Goal: Task Accomplishment & Management: Manage account settings

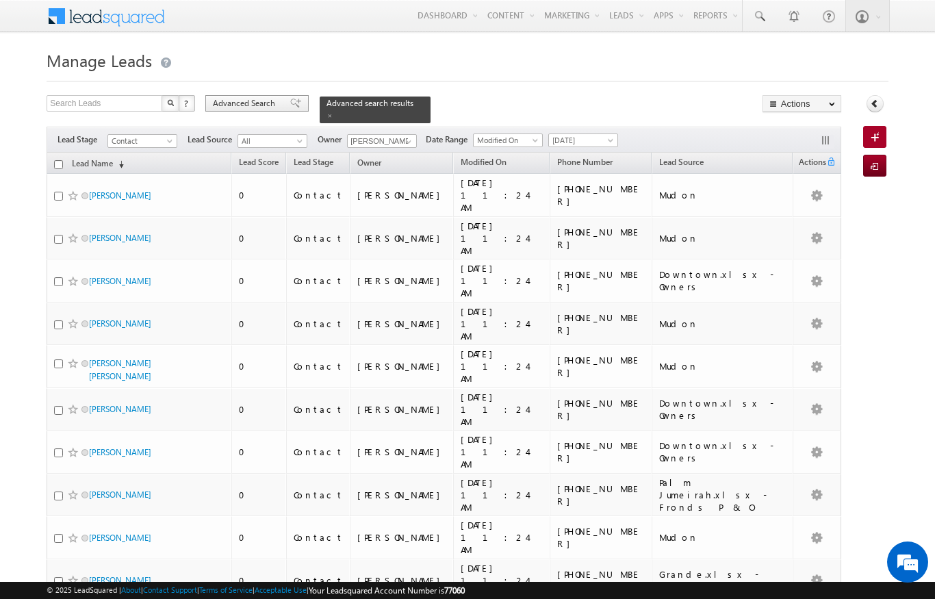
click at [257, 101] on span "Advanced Search" at bounding box center [246, 103] width 66 height 12
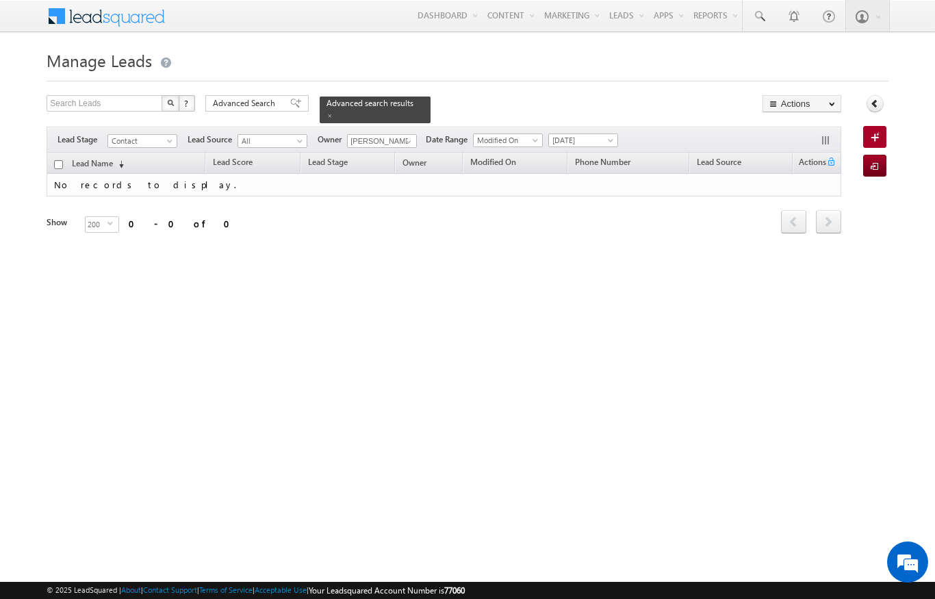
click at [604, 138] on span "[DATE]" at bounding box center [581, 140] width 65 height 12
click at [585, 143] on link "All Time" at bounding box center [585, 147] width 69 height 12
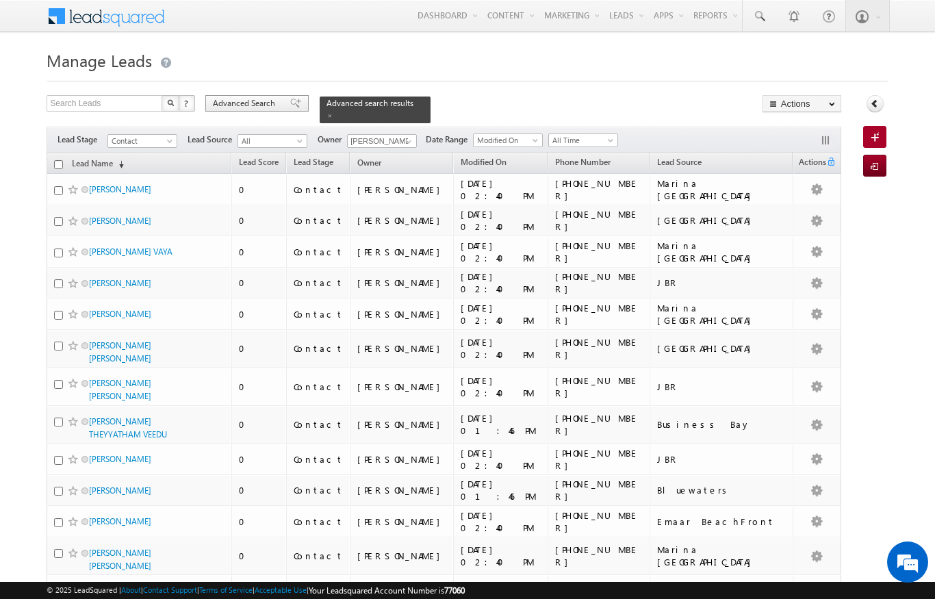
click at [242, 99] on span "Advanced Search" at bounding box center [246, 103] width 66 height 12
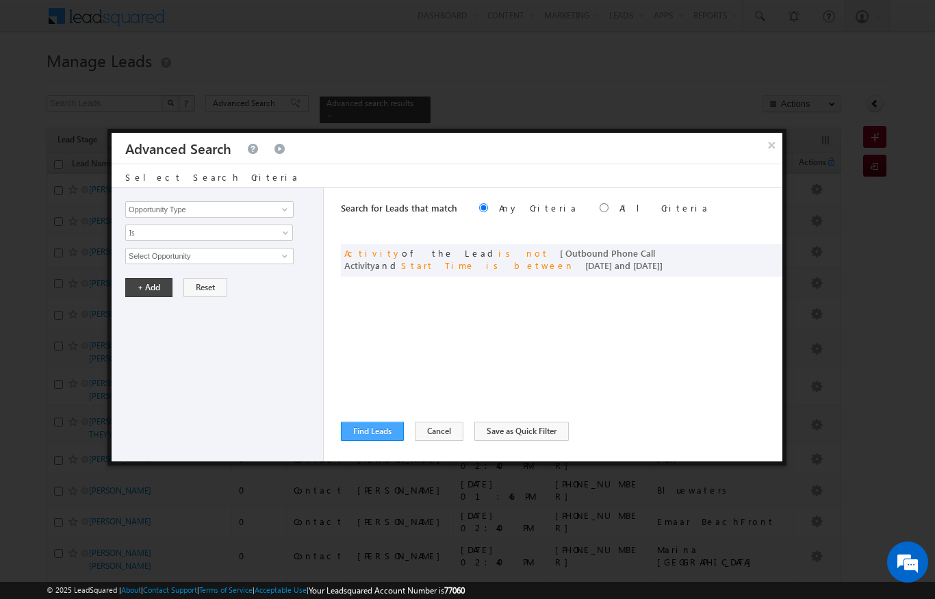
click at [366, 433] on button "Find Leads" at bounding box center [372, 431] width 63 height 19
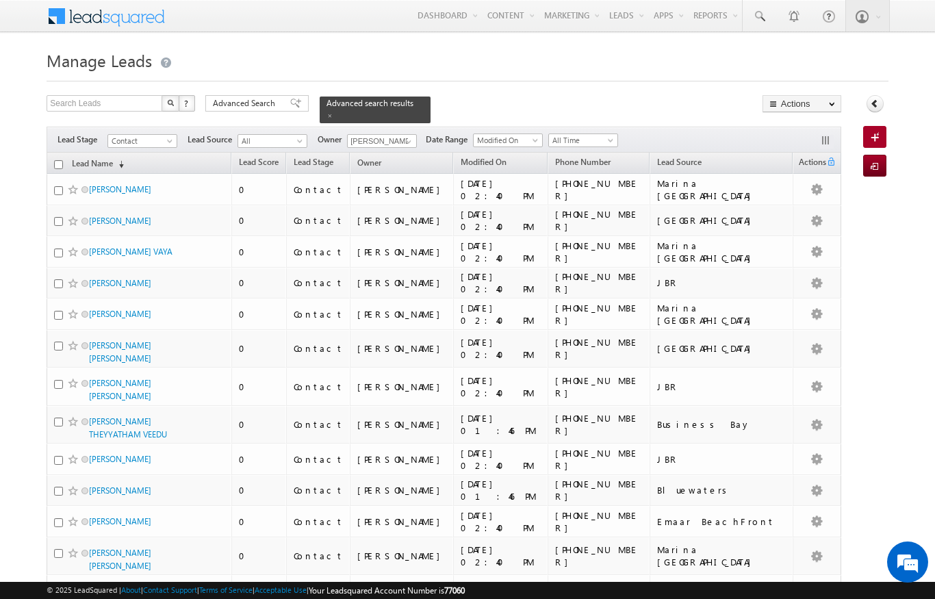
click at [55, 160] on input "checkbox" at bounding box center [58, 164] width 9 height 9
checkbox input "true"
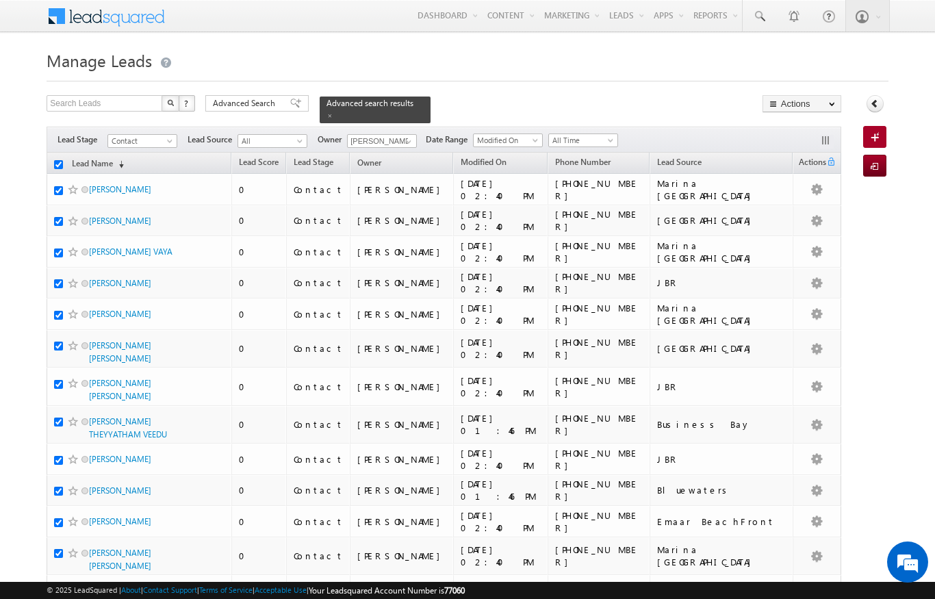
checkbox input "true"
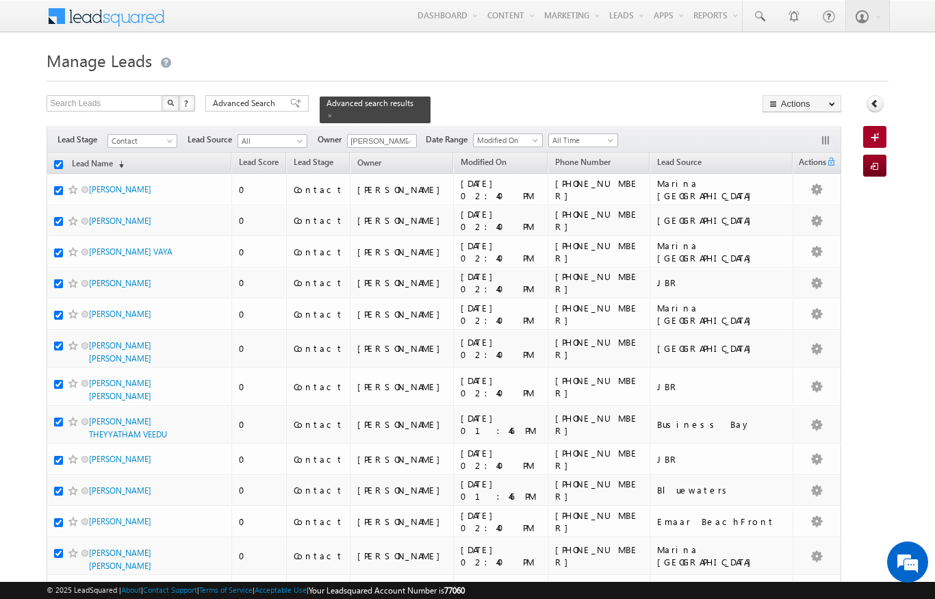
checkbox input "true"
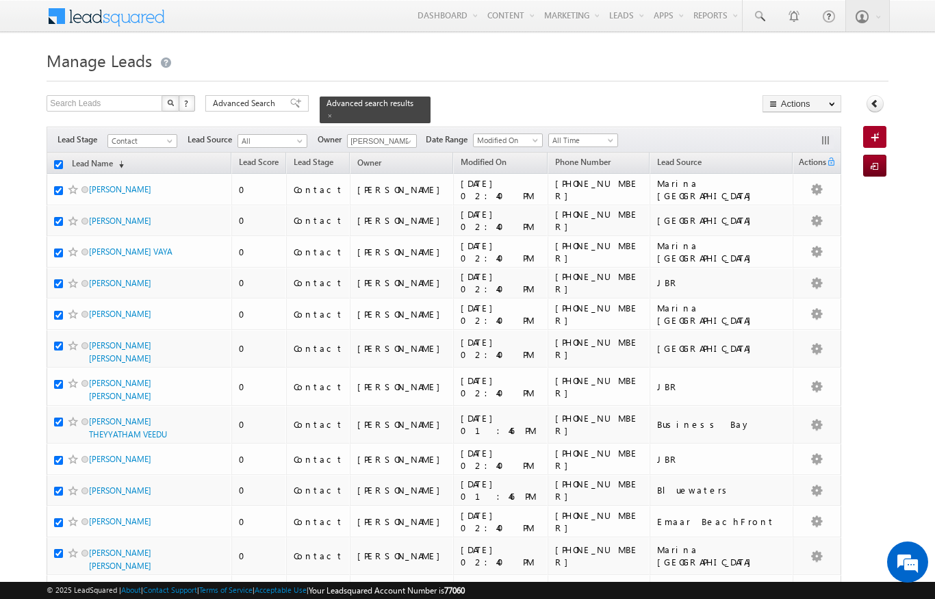
checkbox input "true"
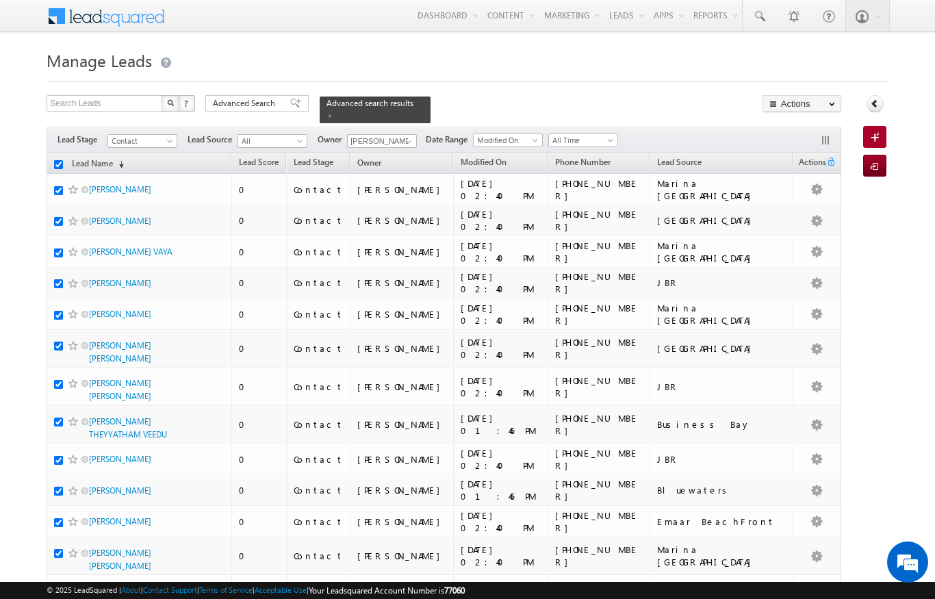
checkbox input "true"
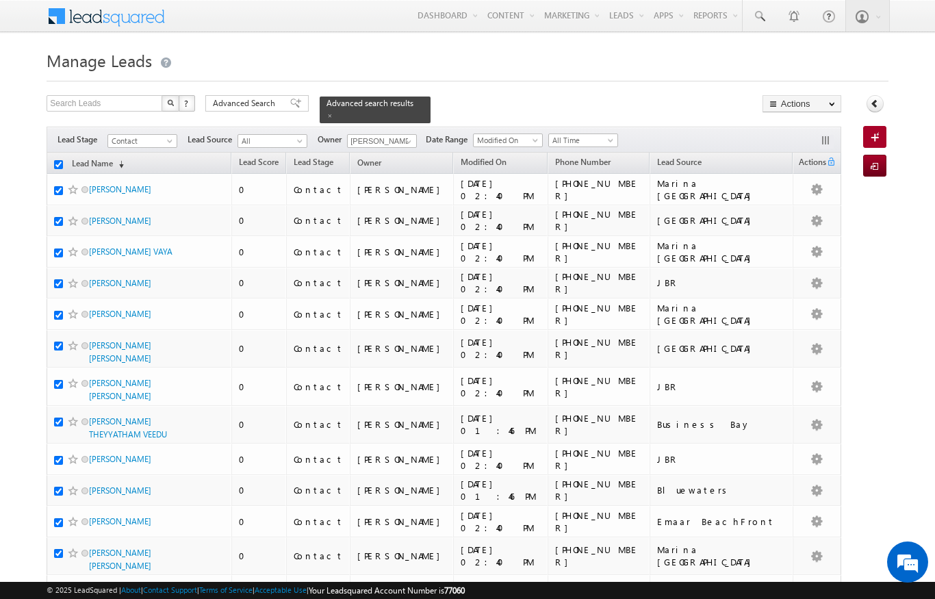
checkbox input "true"
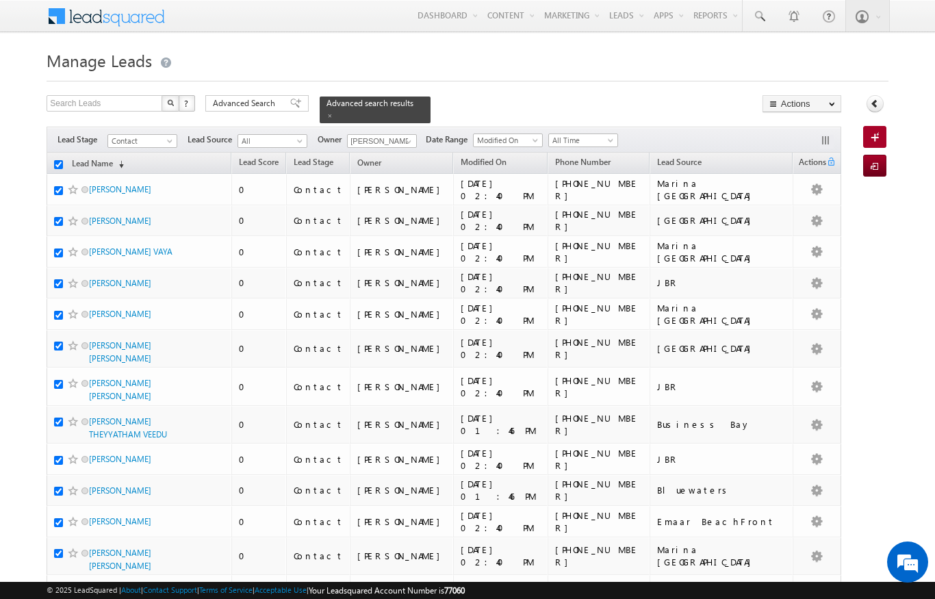
checkbox input "true"
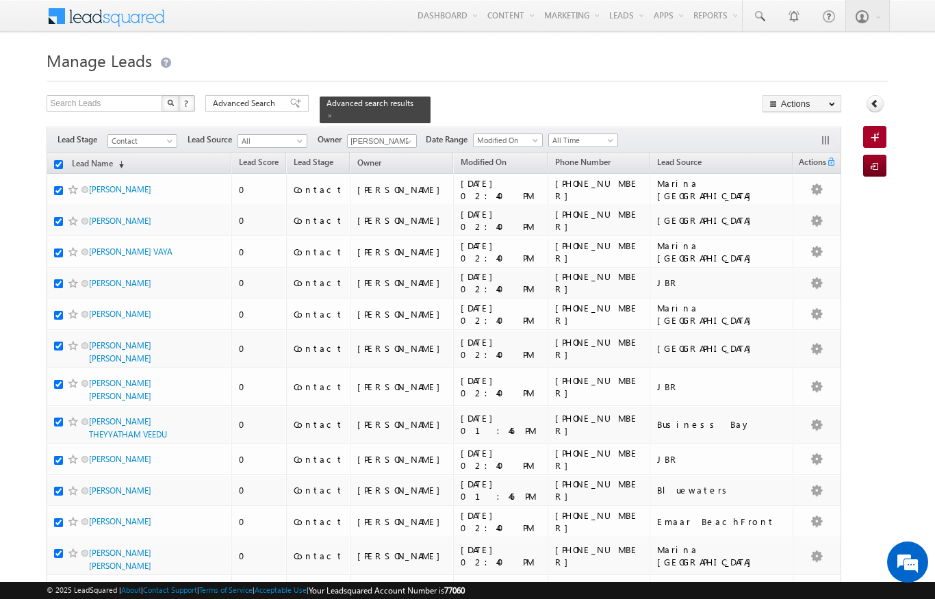
checkbox input "true"
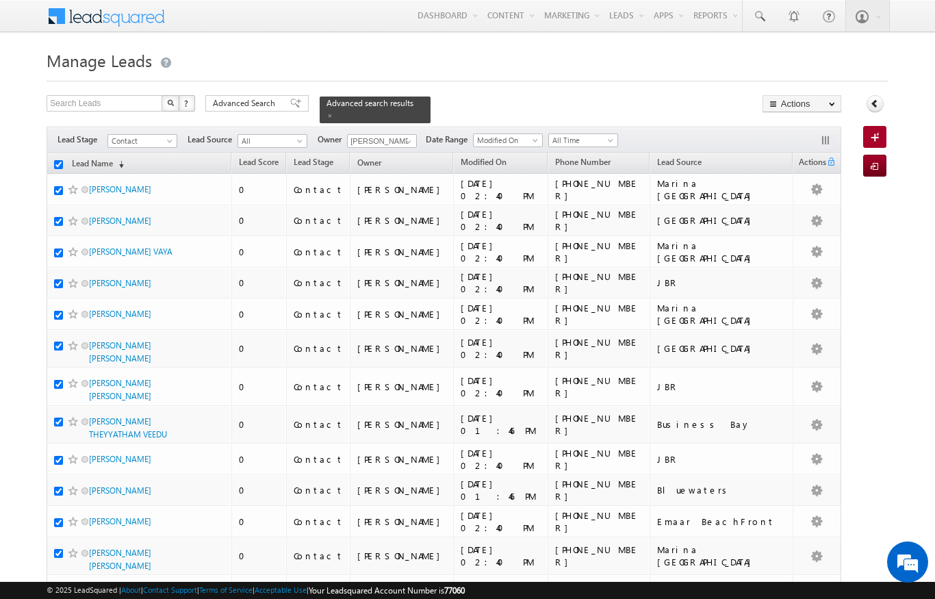
checkbox input "true"
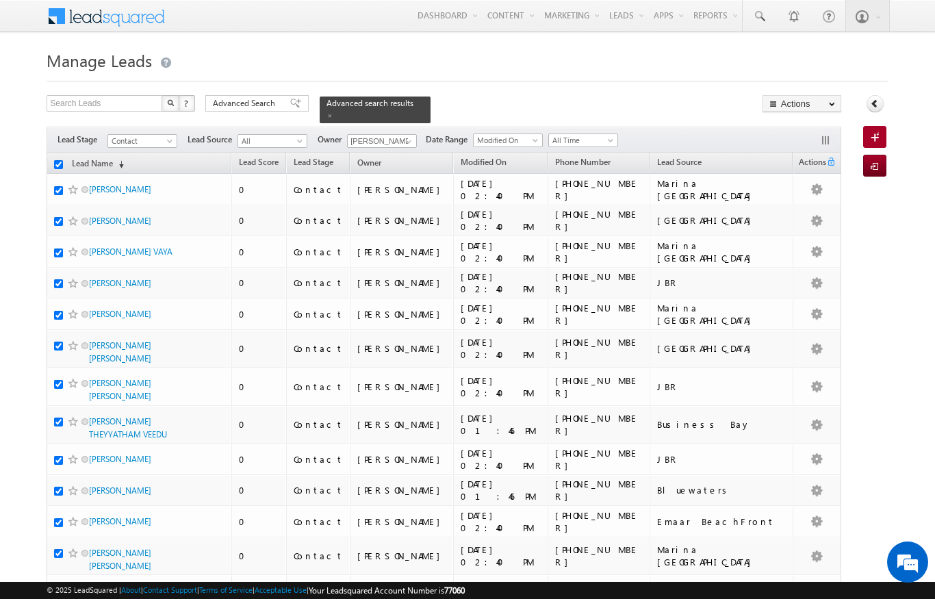
checkbox input "true"
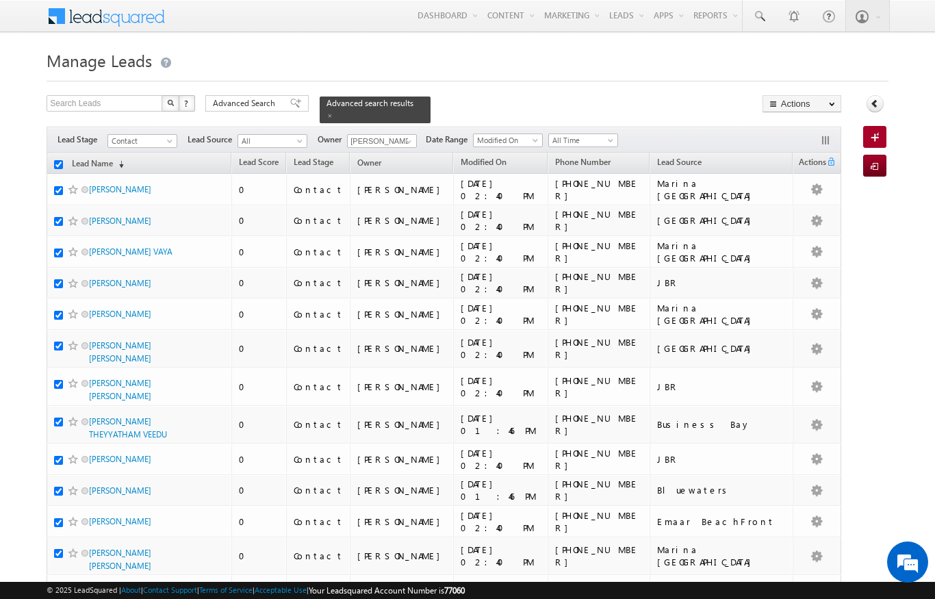
checkbox input "true"
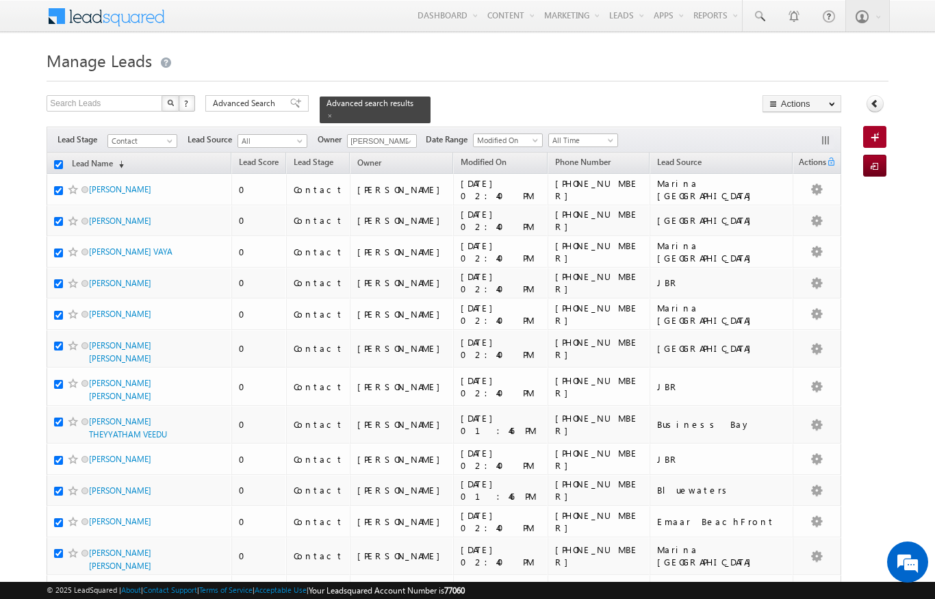
checkbox input "true"
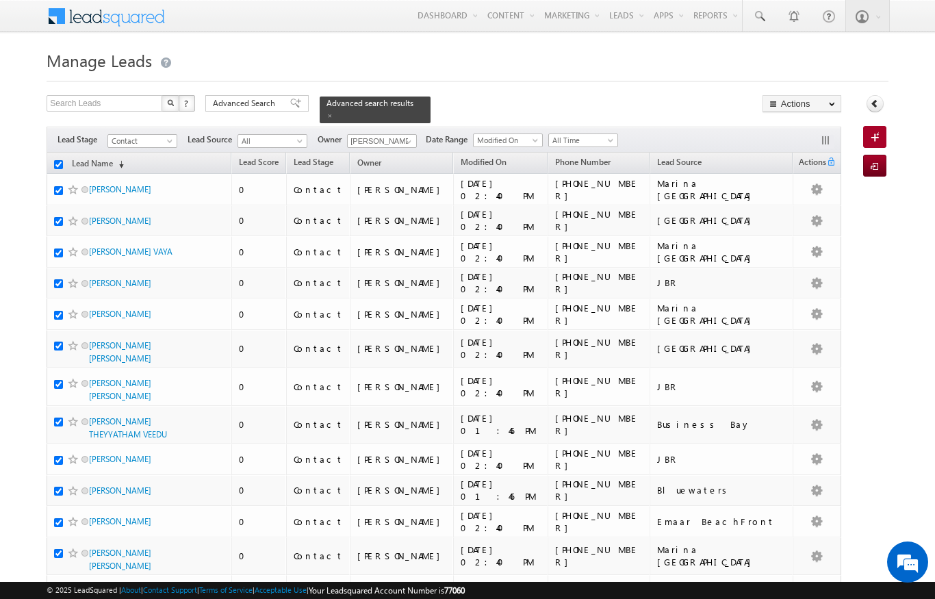
checkbox input "true"
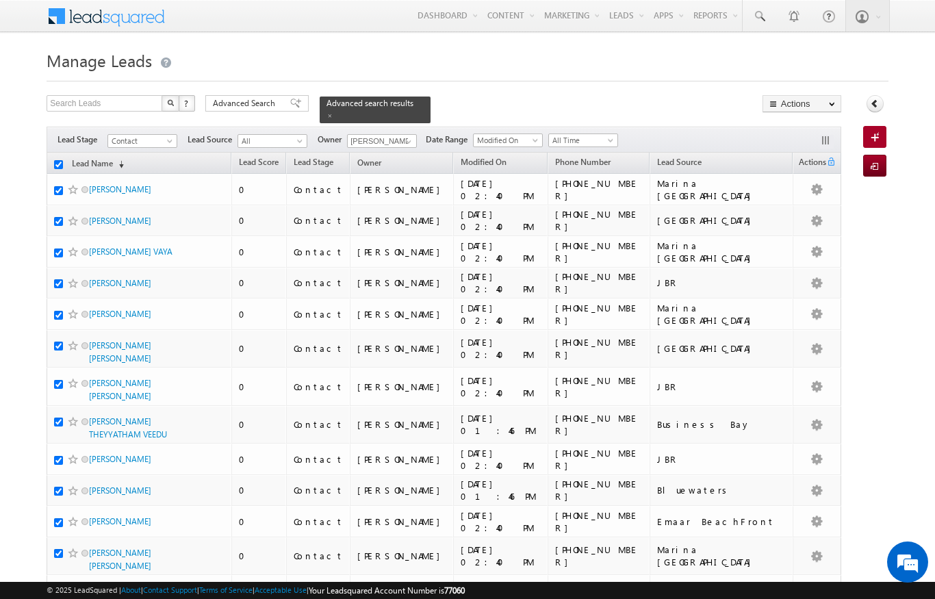
checkbox input "true"
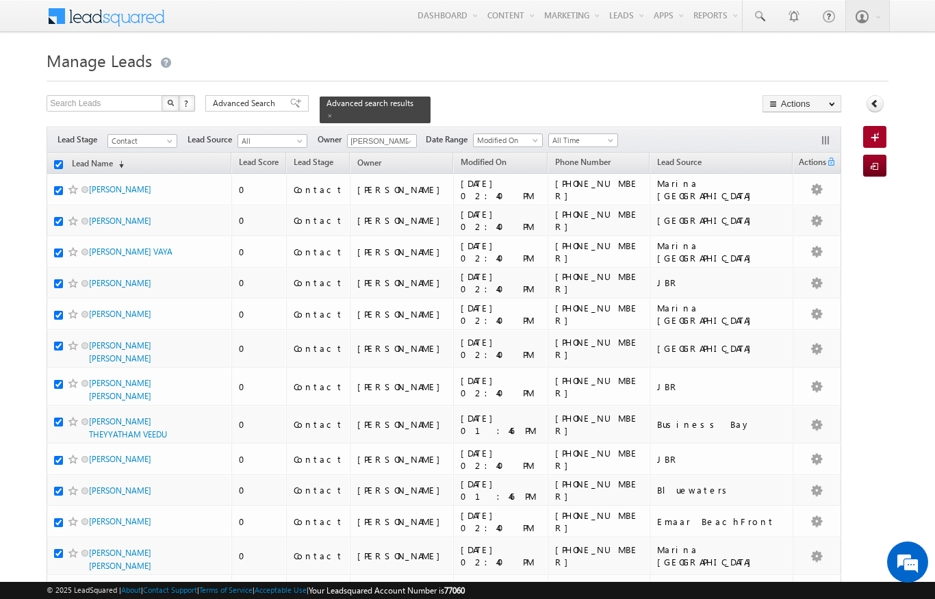
checkbox input "true"
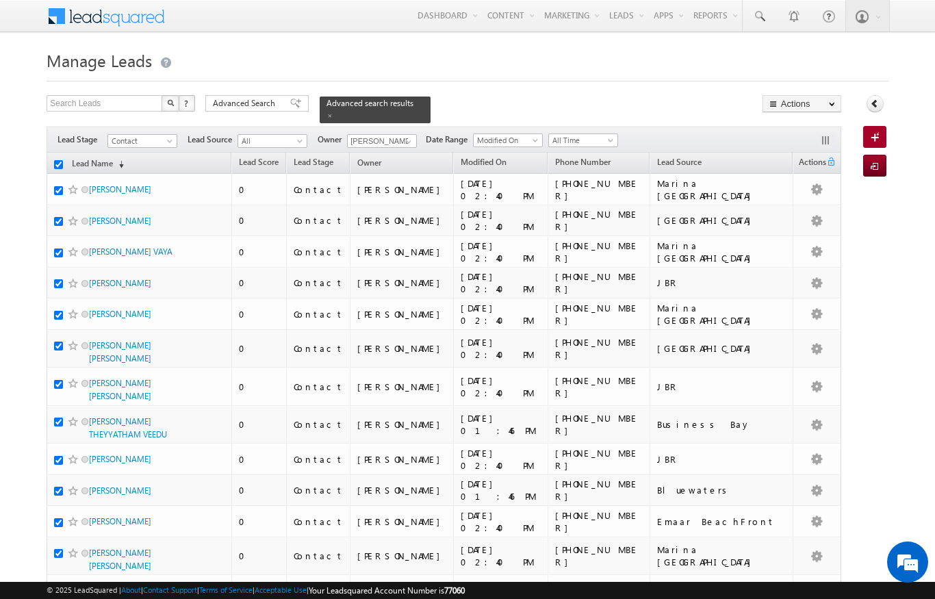
checkbox input "true"
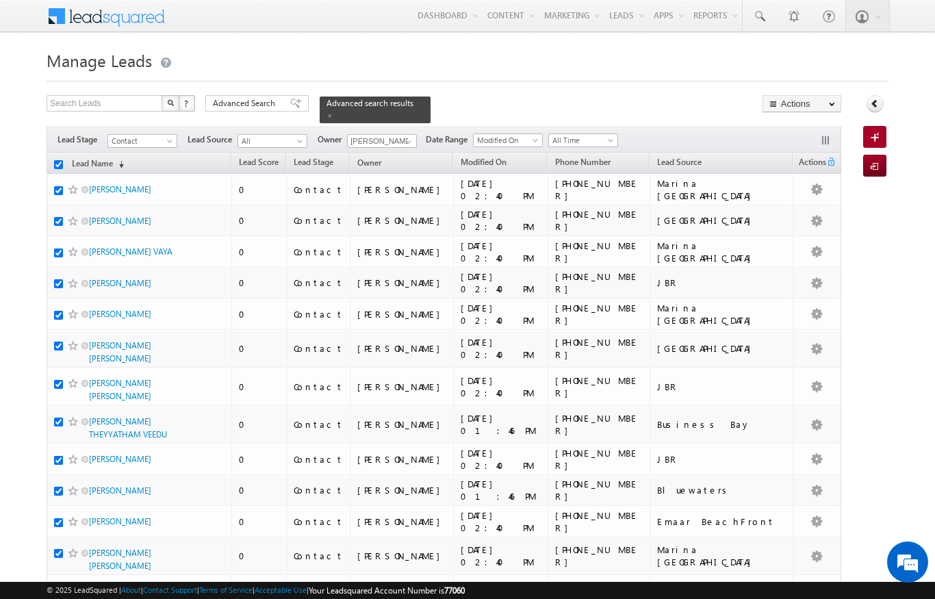
checkbox input "true"
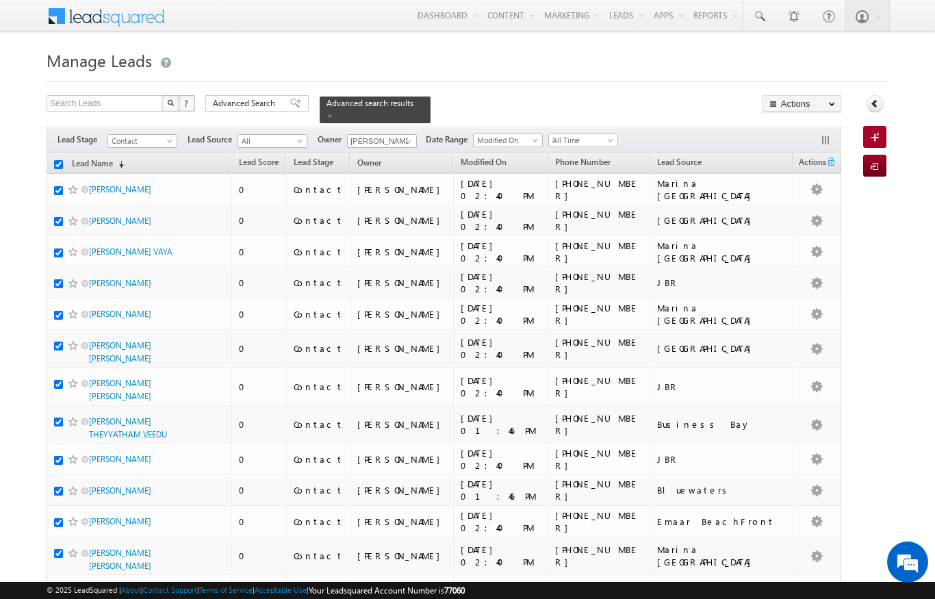
checkbox input "true"
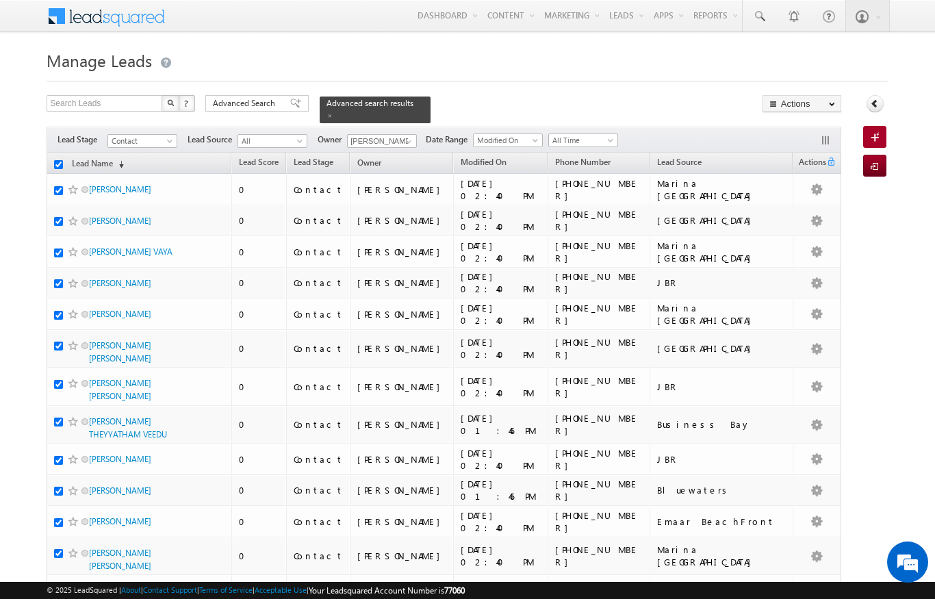
checkbox input "true"
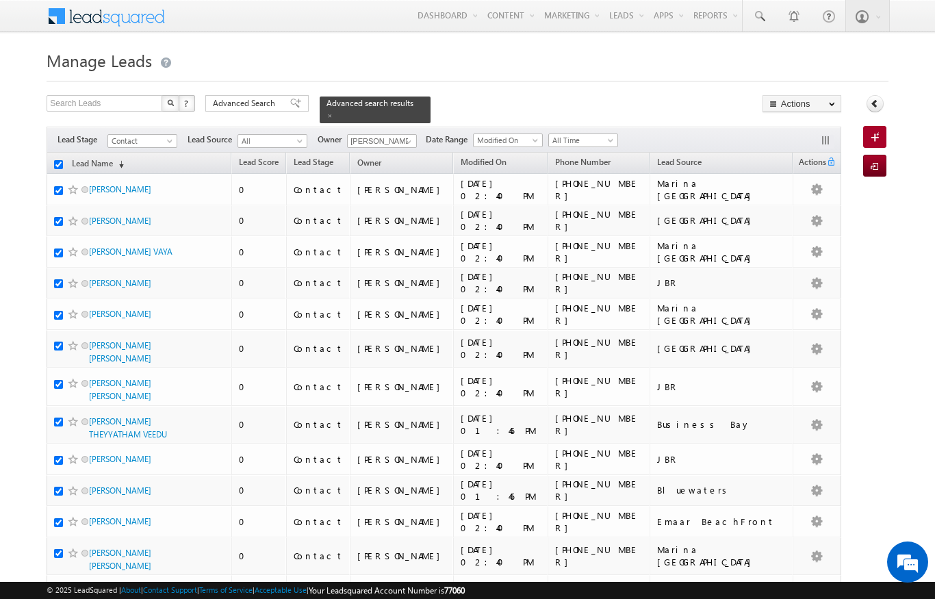
checkbox input "true"
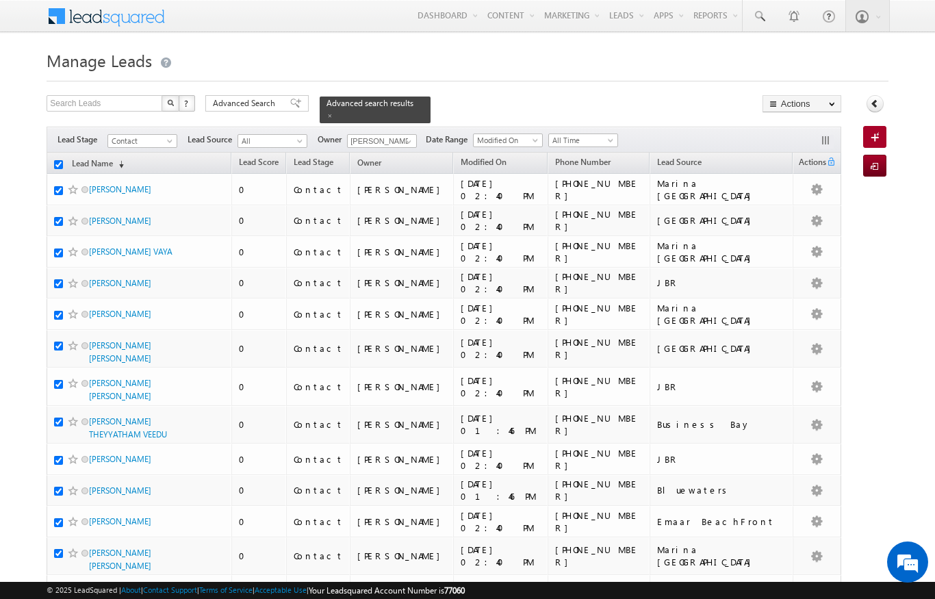
checkbox input "true"
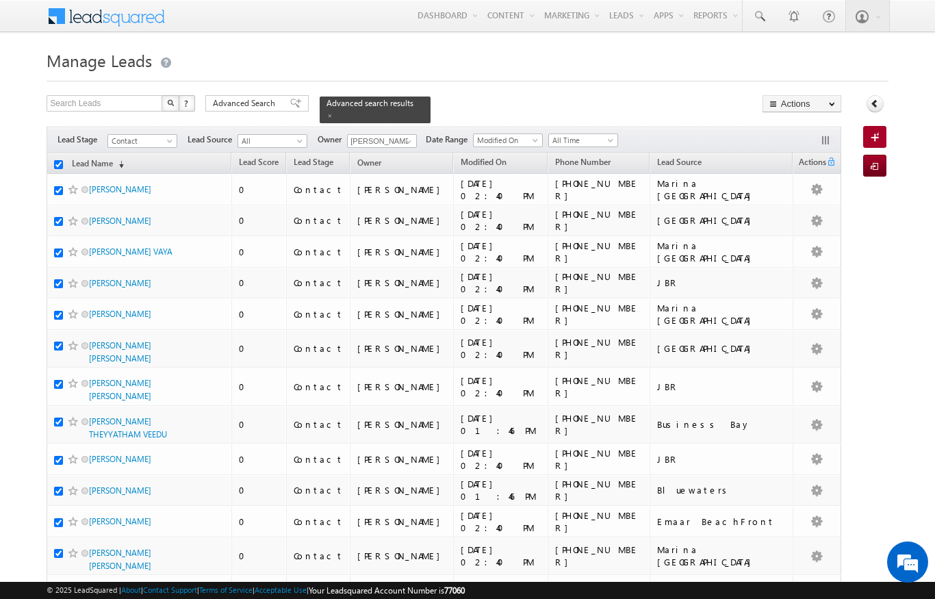
checkbox input "true"
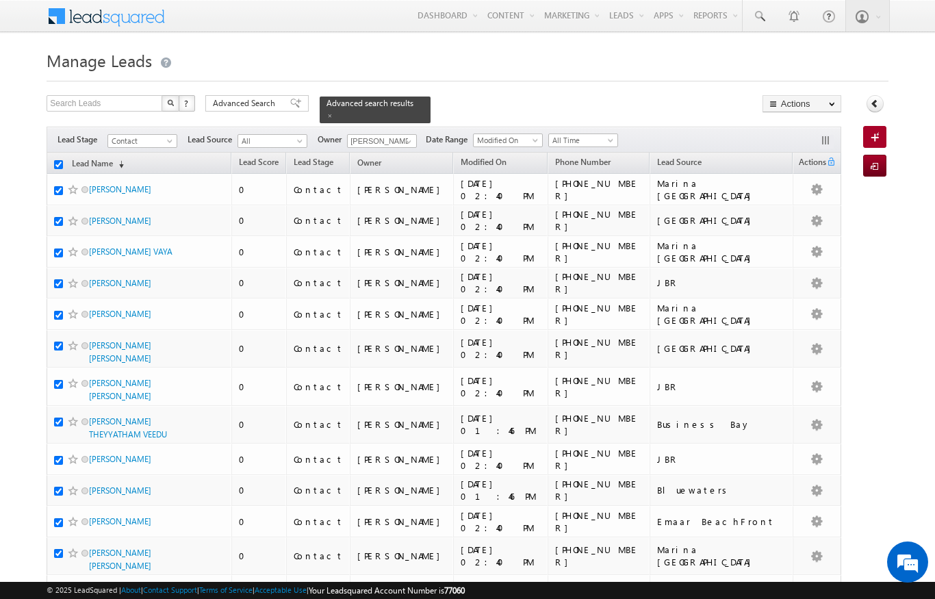
checkbox input "true"
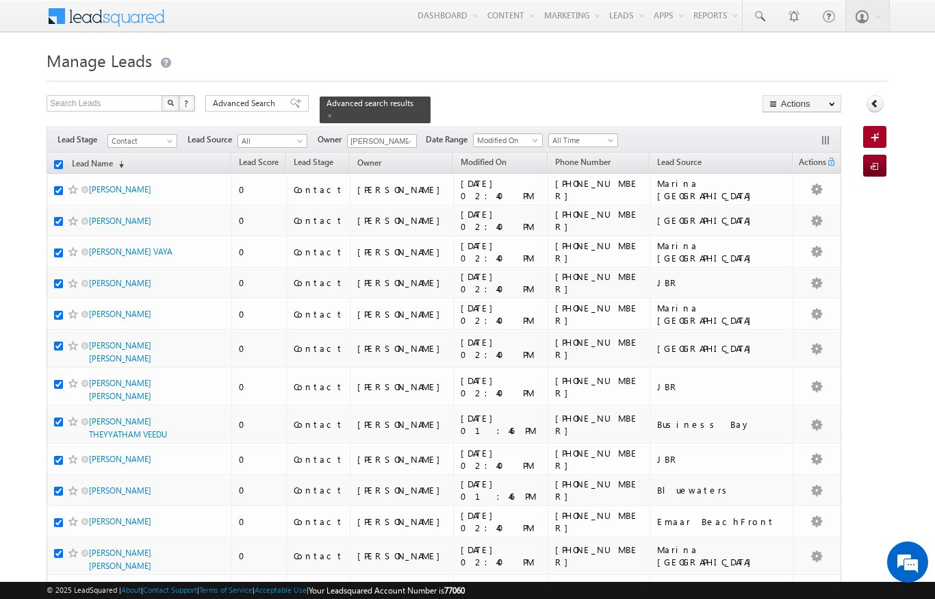
checkbox input "true"
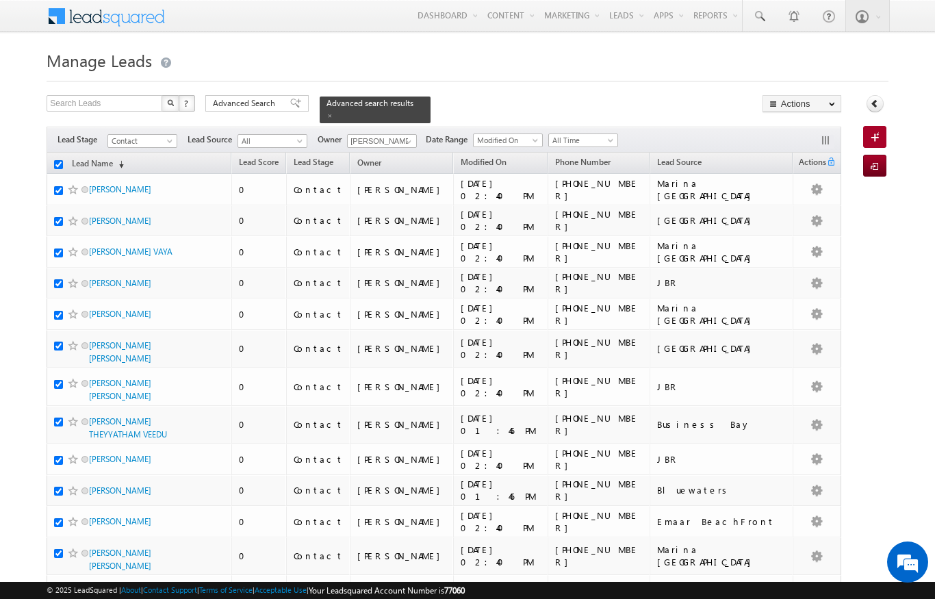
checkbox input "true"
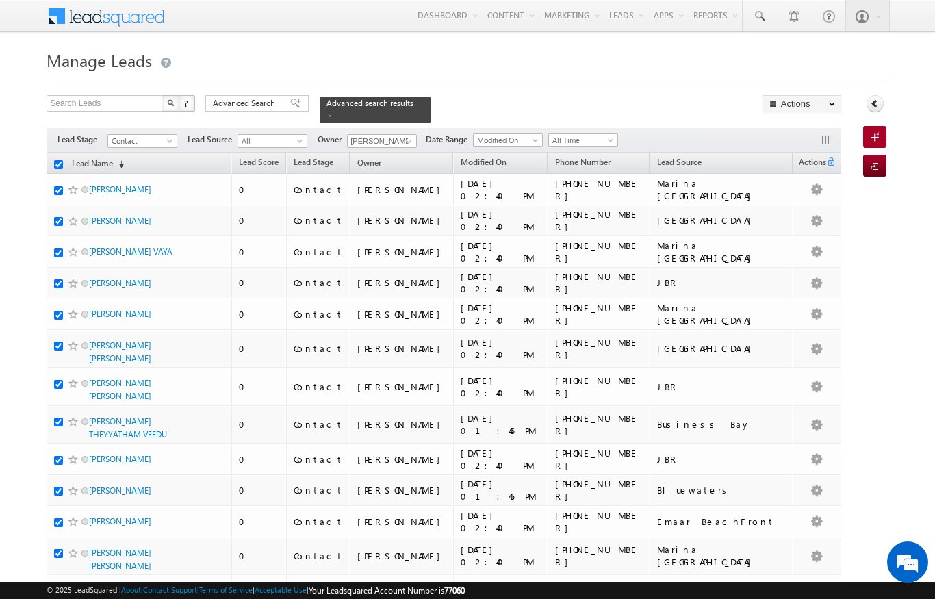
checkbox input "true"
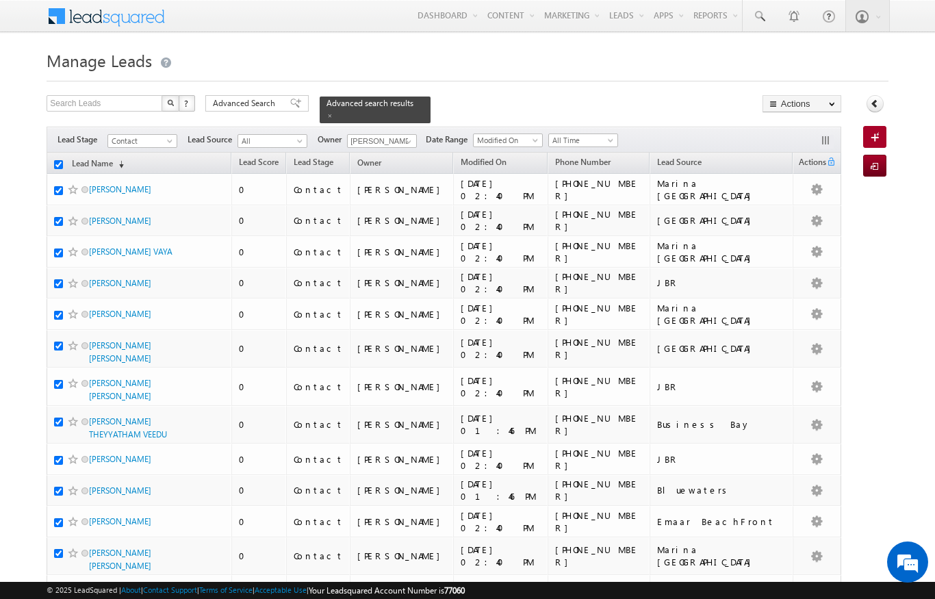
checkbox input "true"
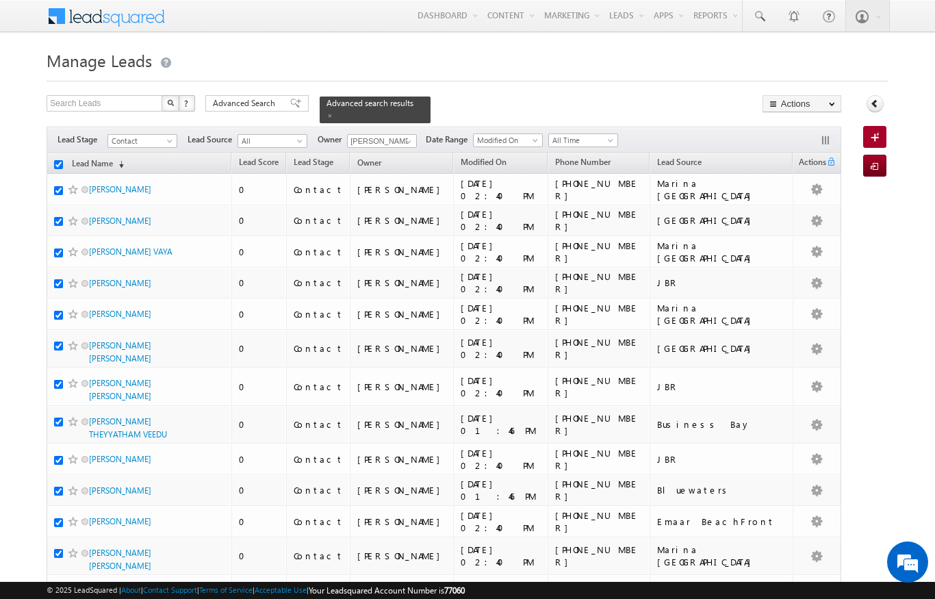
checkbox input "true"
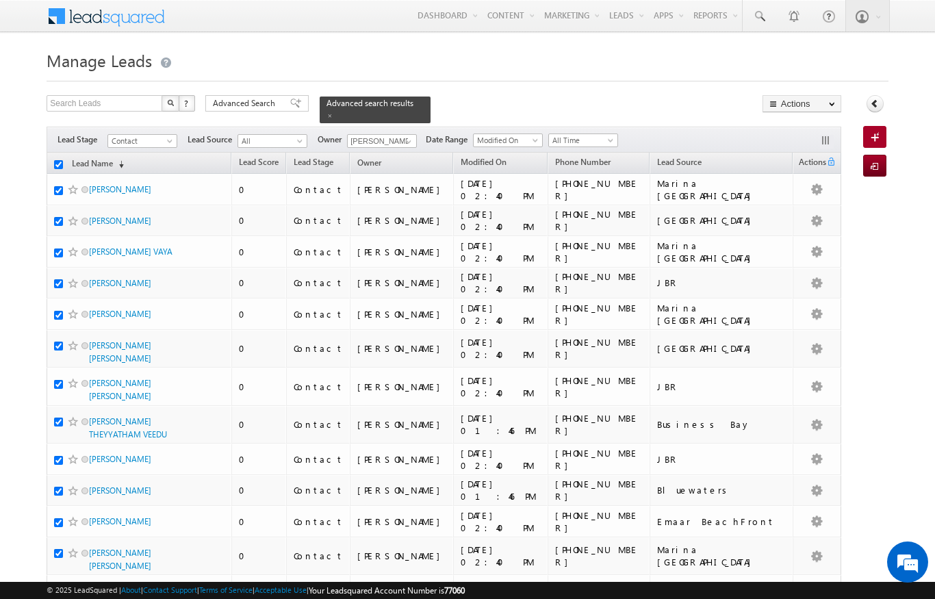
checkbox input "true"
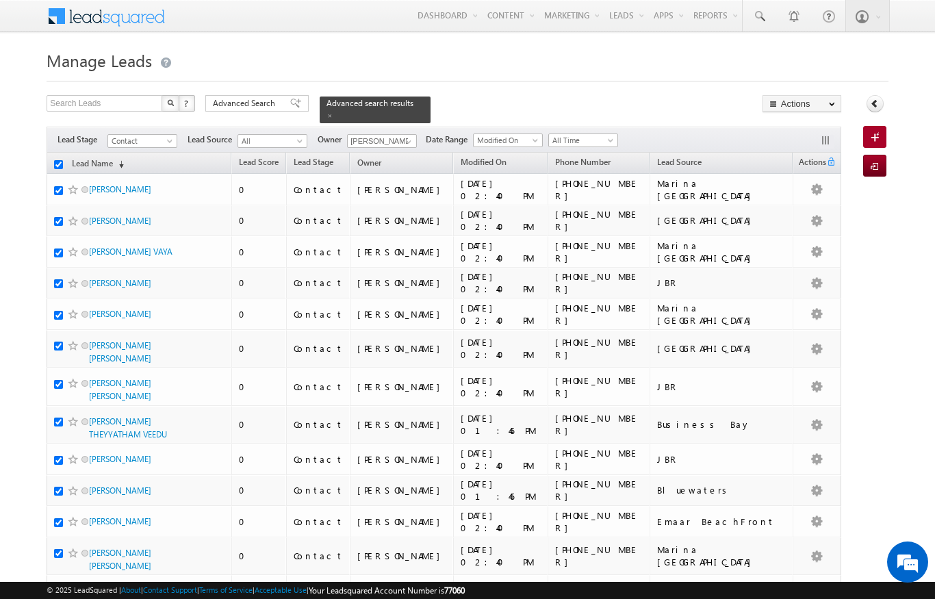
checkbox input "true"
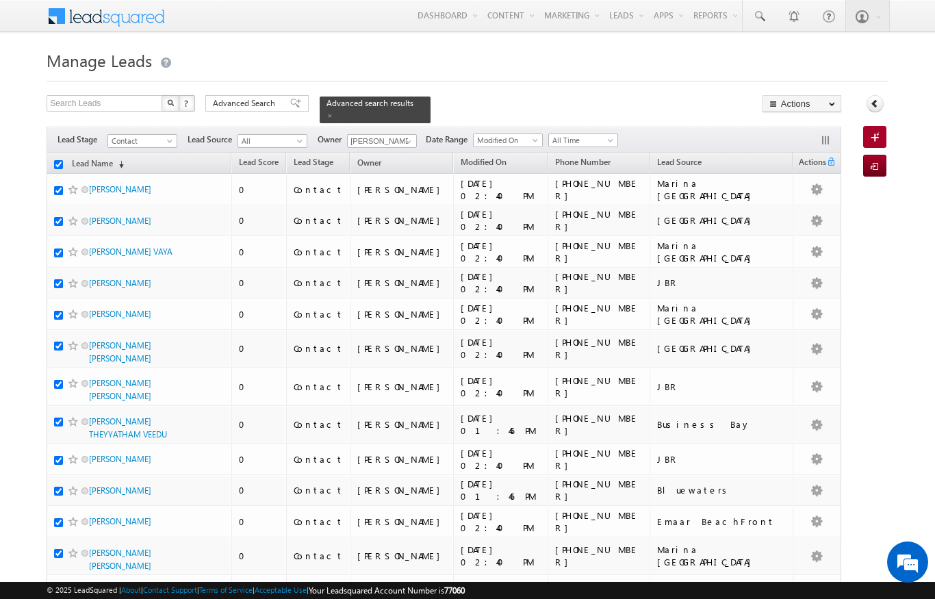
checkbox input "true"
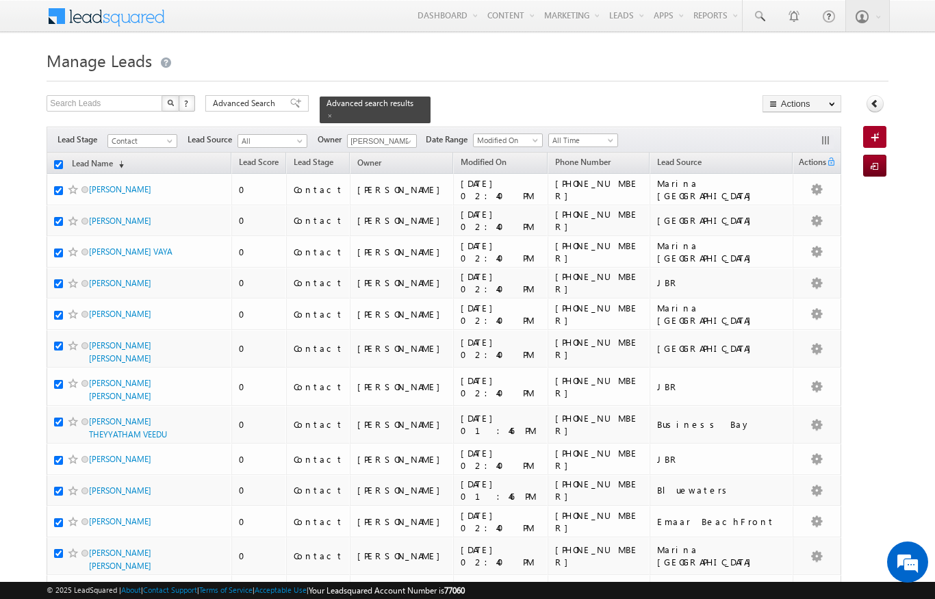
checkbox input "true"
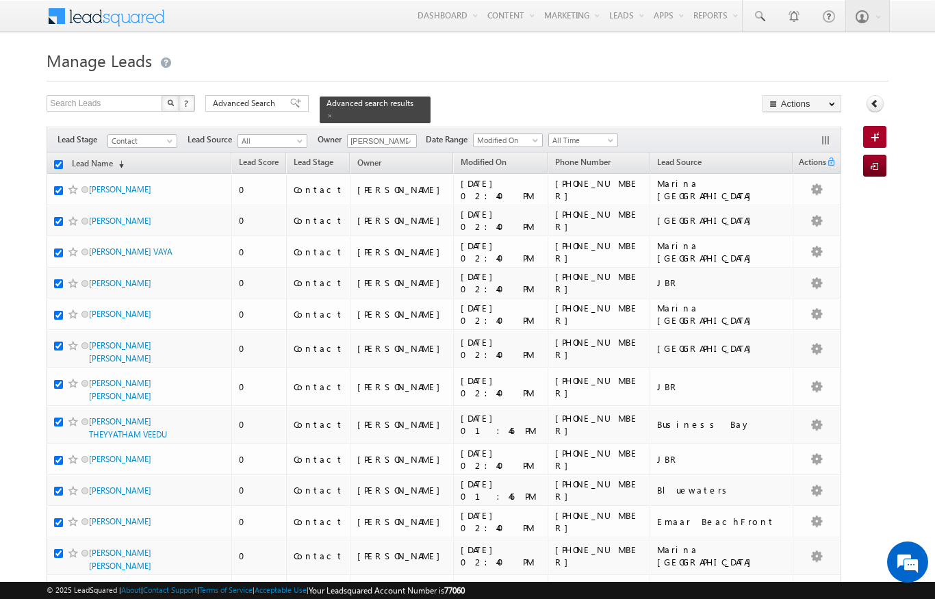
checkbox input "true"
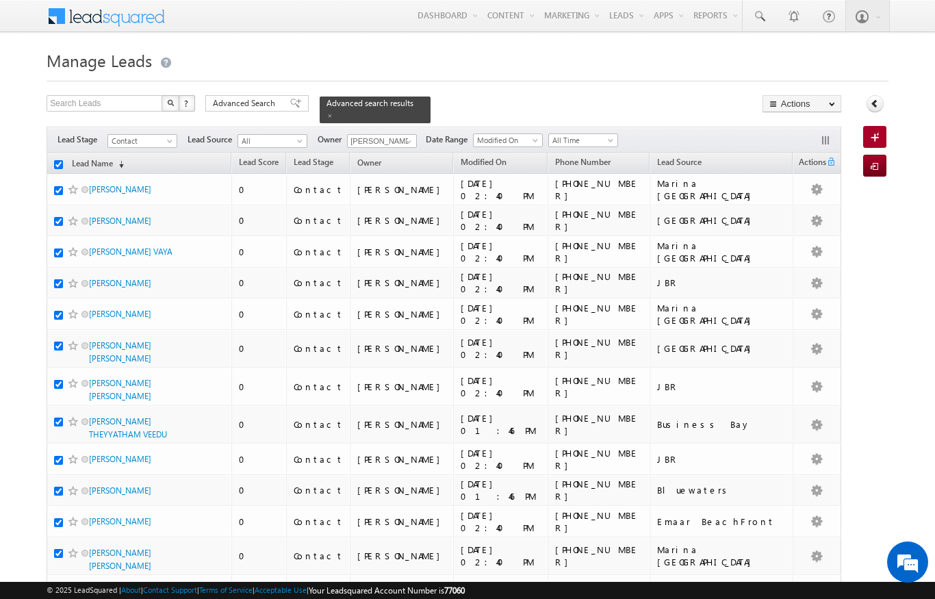
checkbox input "true"
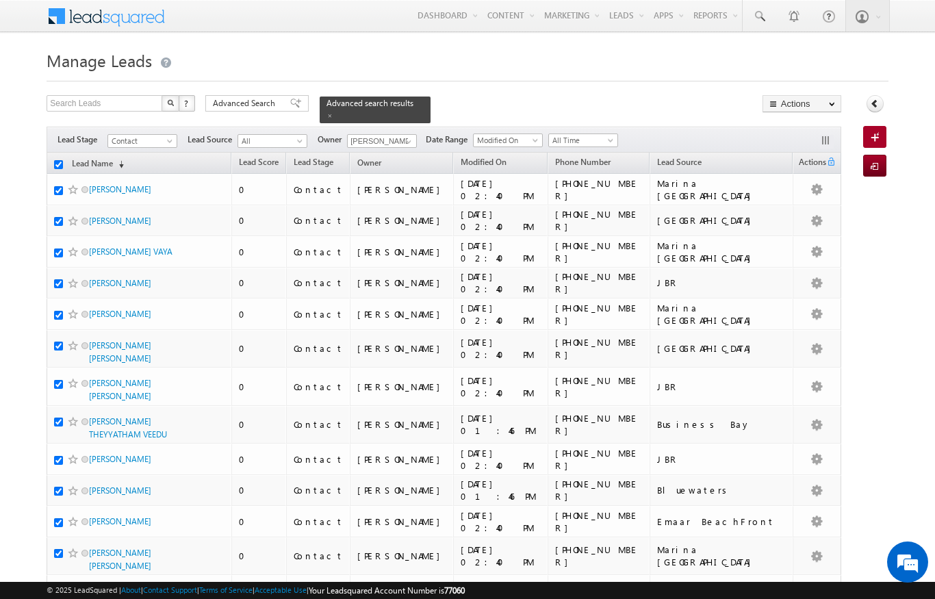
checkbox input "true"
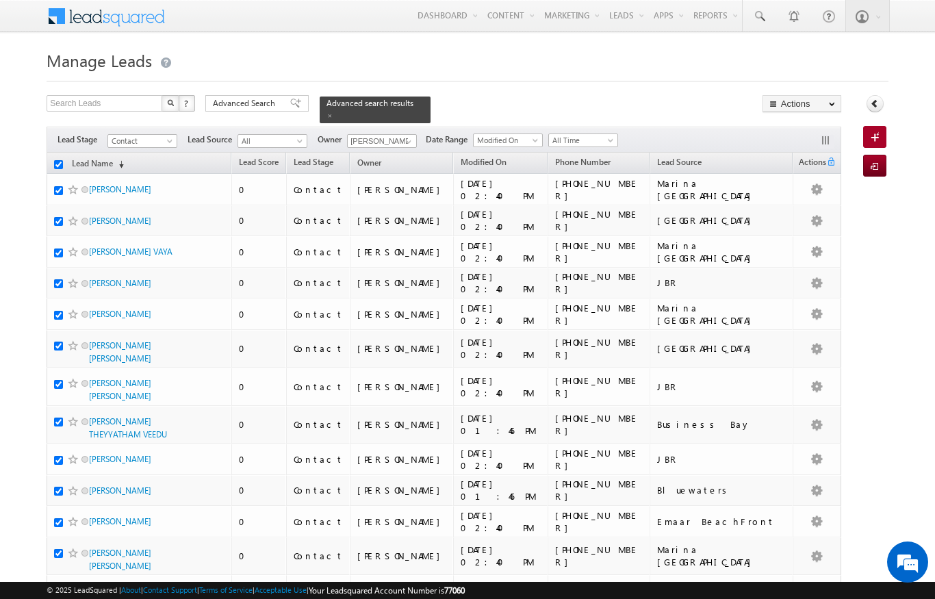
checkbox input "true"
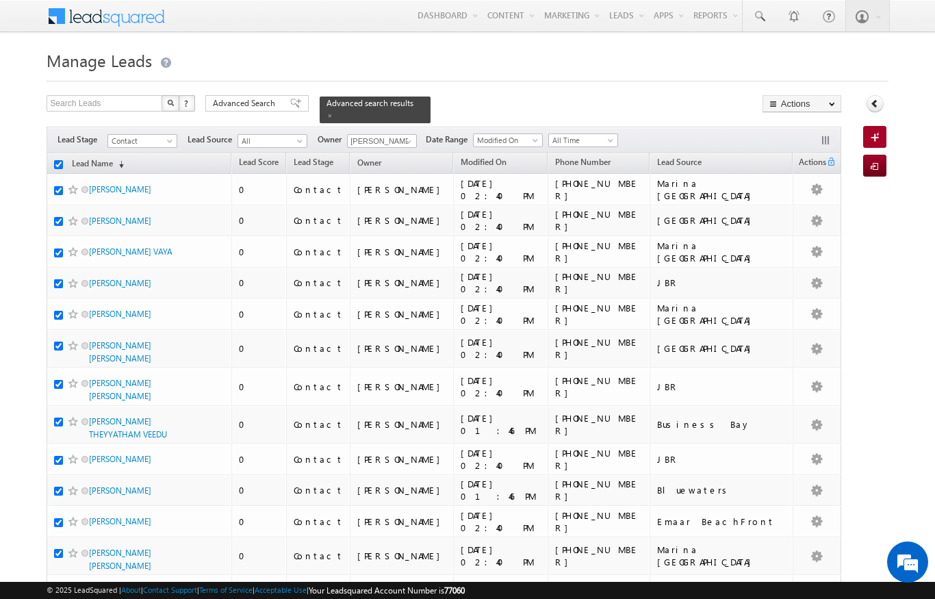
checkbox input "true"
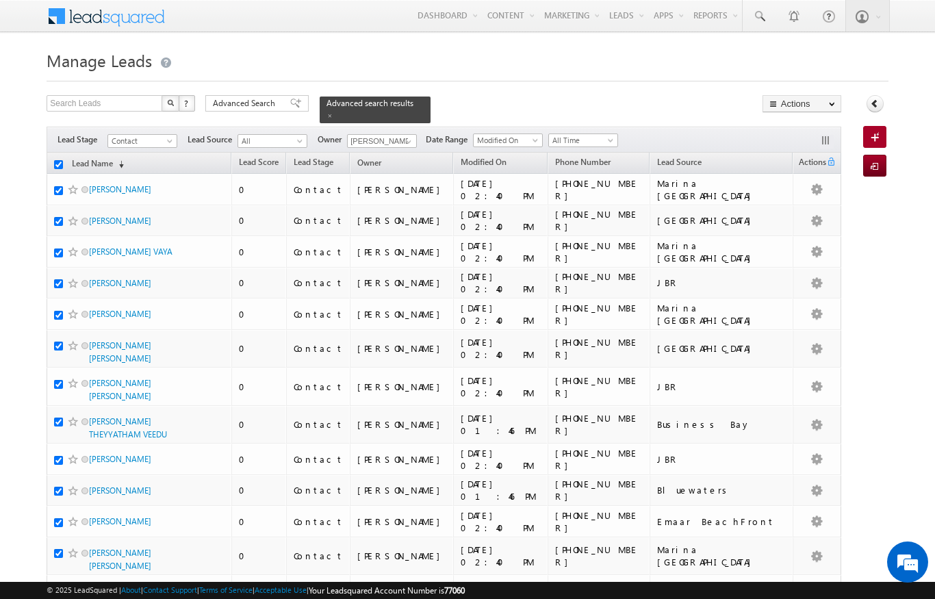
checkbox input "true"
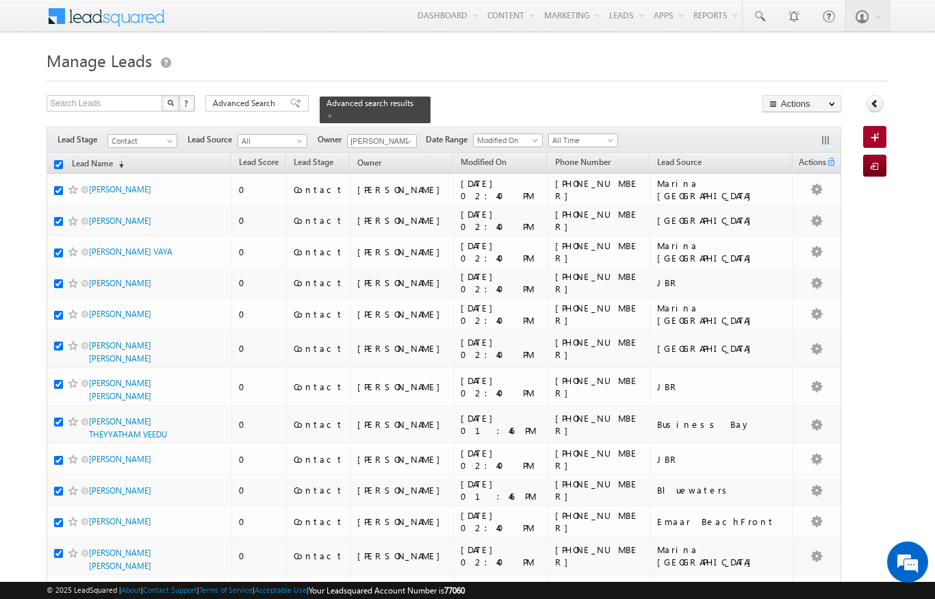
checkbox input "true"
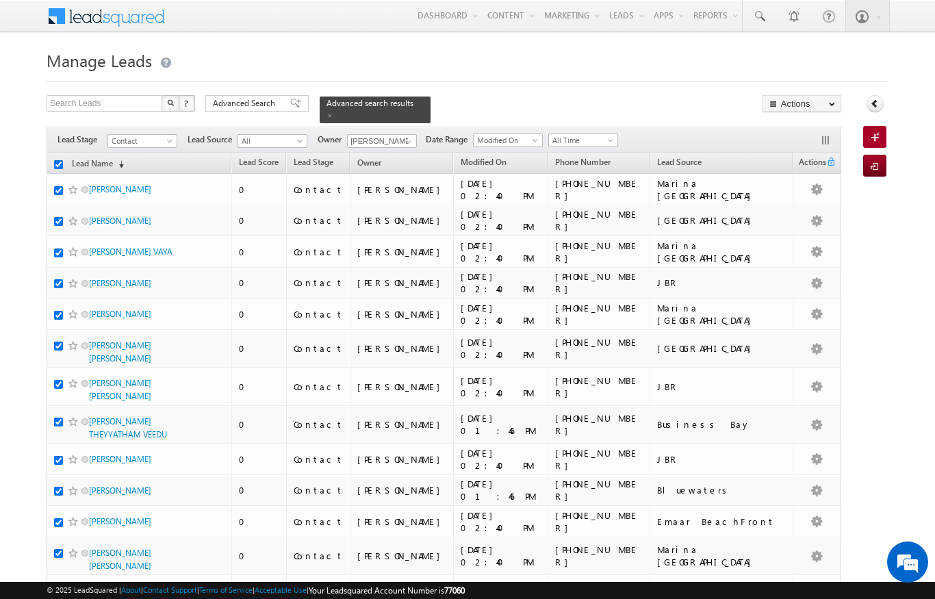
checkbox input "true"
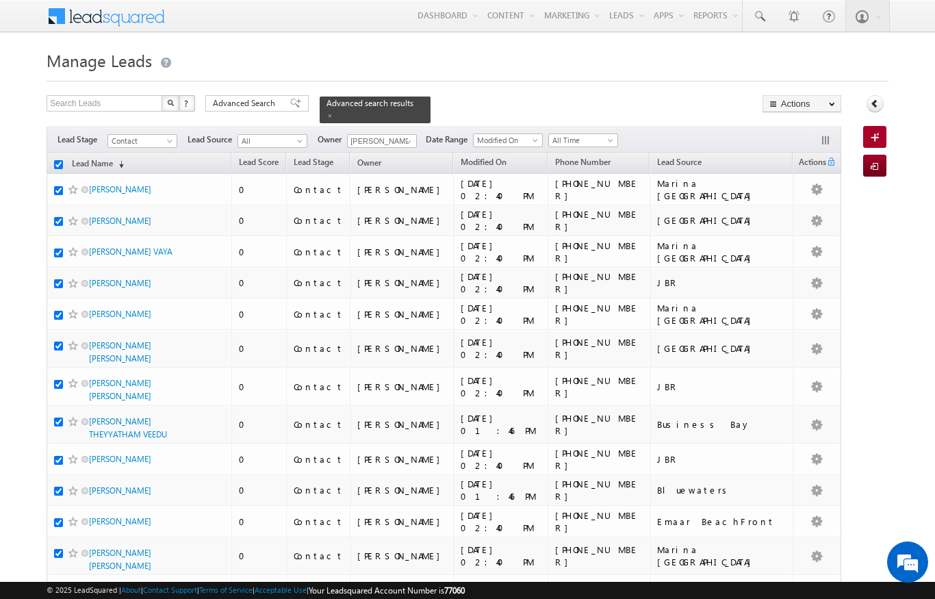
checkbox input "true"
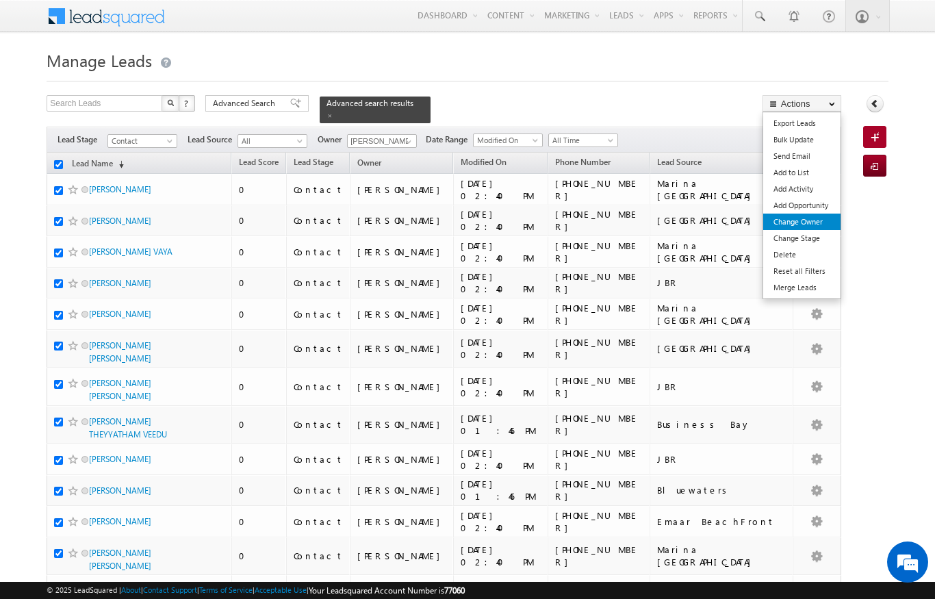
click at [817, 222] on link "Change Owner" at bounding box center [801, 222] width 77 height 16
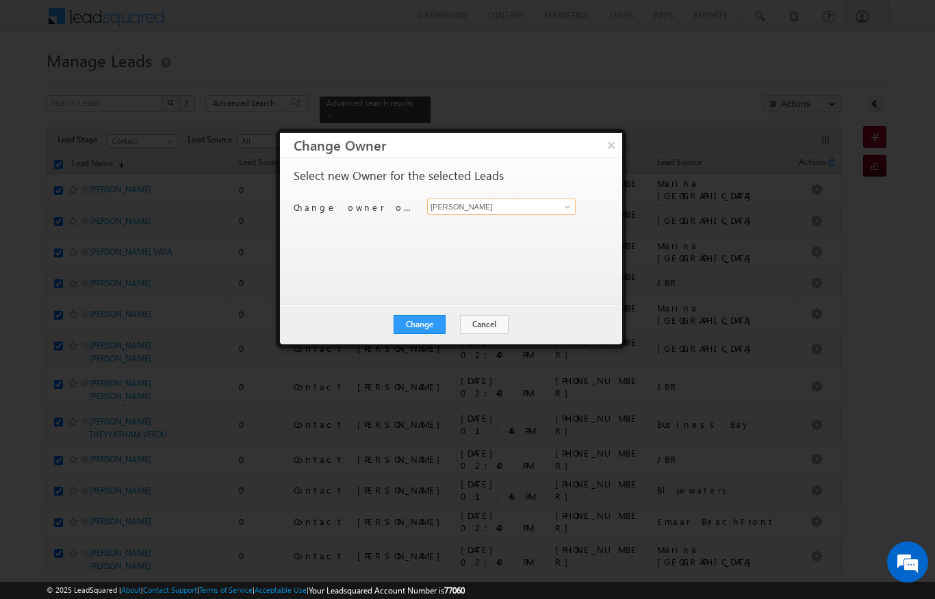
click at [557, 213] on input "[PERSON_NAME]" at bounding box center [501, 207] width 149 height 16
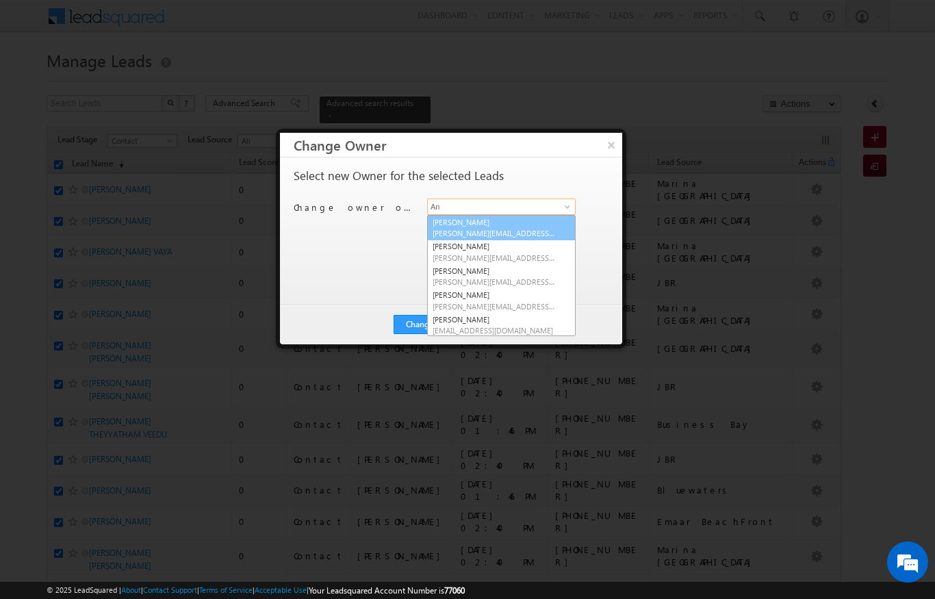
click at [518, 231] on span "[PERSON_NAME][EMAIL_ADDRESS][DOMAIN_NAME]" at bounding box center [494, 233] width 123 height 10
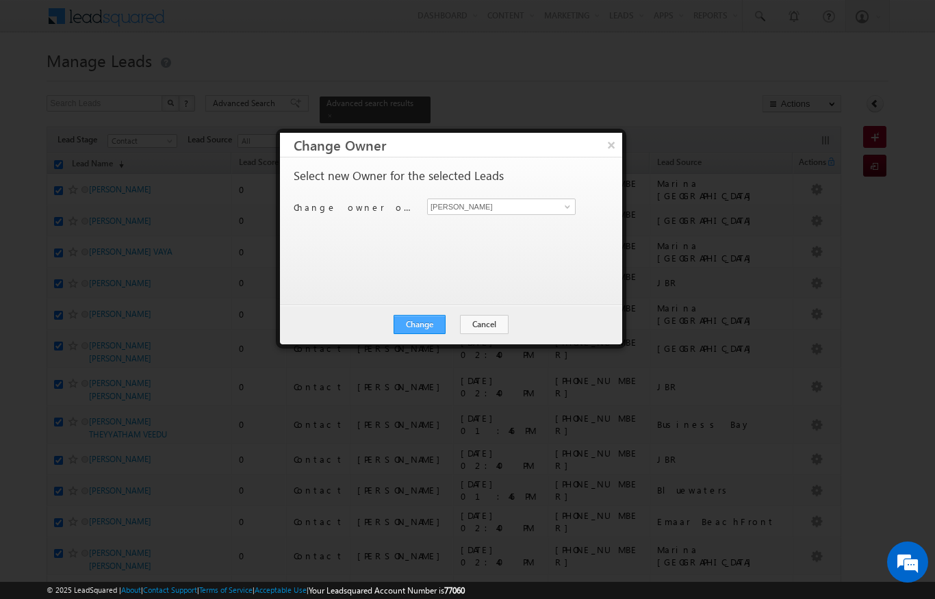
click at [424, 327] on button "Change" at bounding box center [420, 324] width 52 height 19
click at [459, 329] on button "Close" at bounding box center [453, 324] width 44 height 19
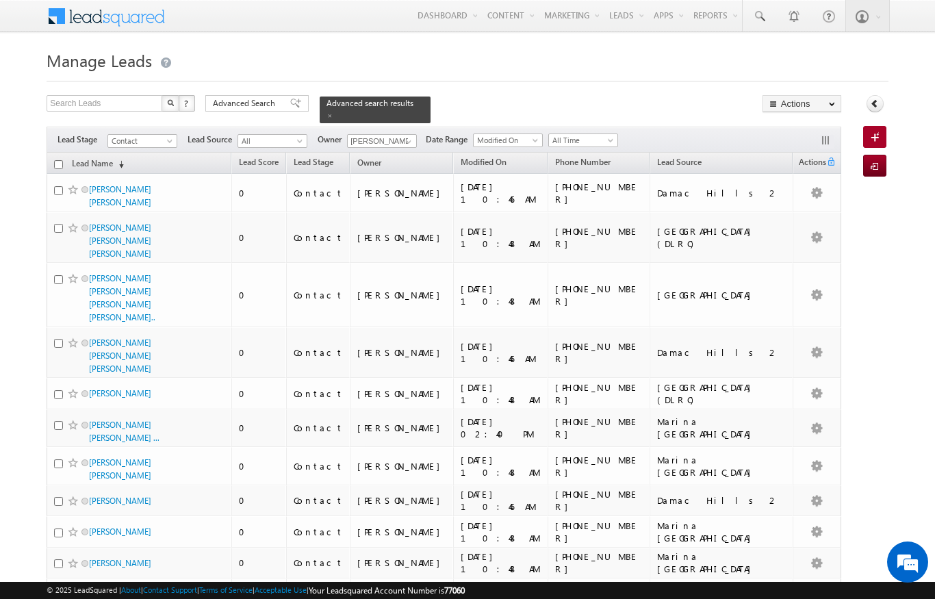
click at [58, 160] on input "checkbox" at bounding box center [58, 164] width 9 height 9
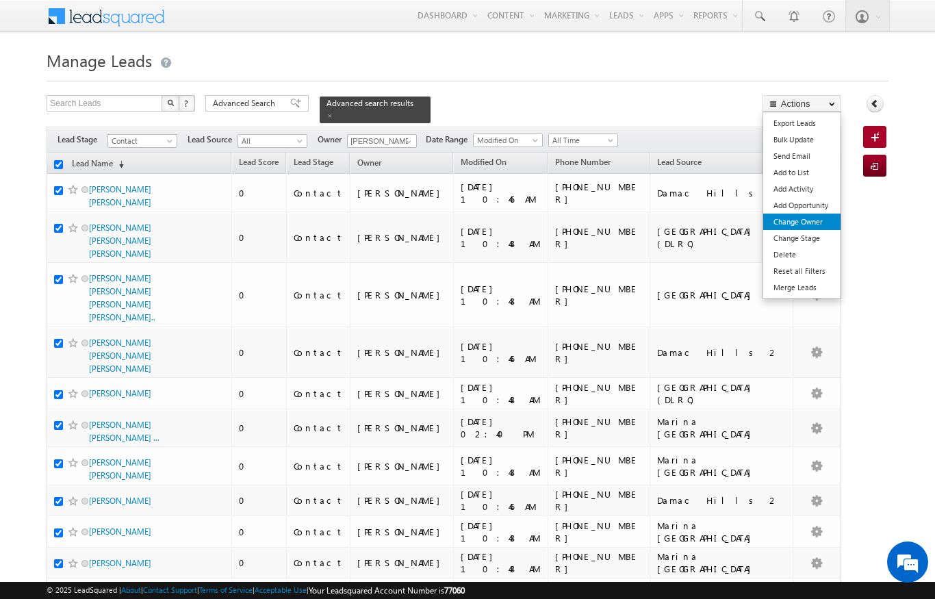
click at [815, 220] on link "Change Owner" at bounding box center [801, 222] width 77 height 16
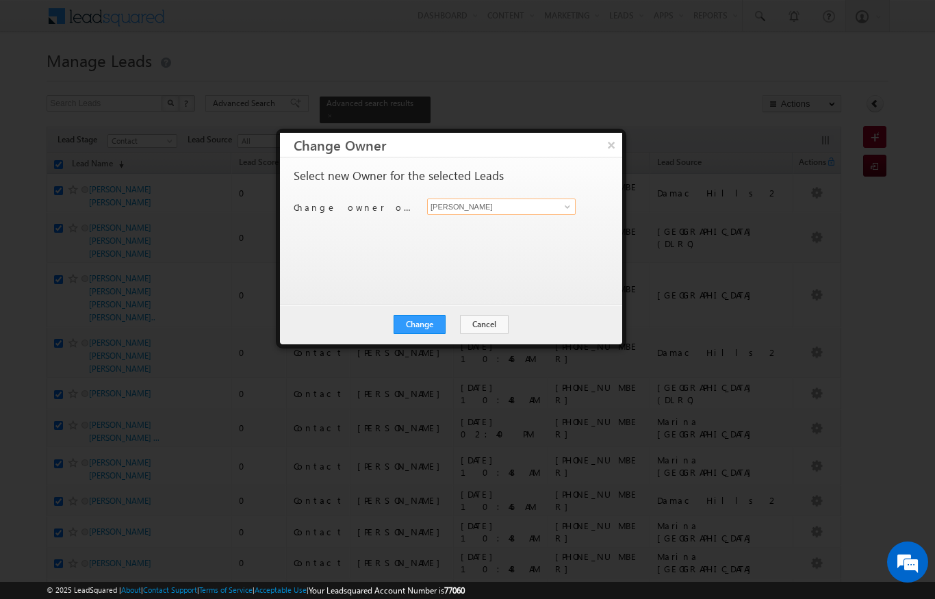
click at [529, 206] on input "[PERSON_NAME]" at bounding box center [501, 207] width 149 height 16
click at [501, 234] on span "[PERSON_NAME][EMAIL_ADDRESS][DOMAIN_NAME]" at bounding box center [494, 233] width 123 height 10
click at [430, 328] on button "Change" at bounding box center [420, 324] width 52 height 19
click at [458, 316] on button "Close" at bounding box center [453, 324] width 44 height 19
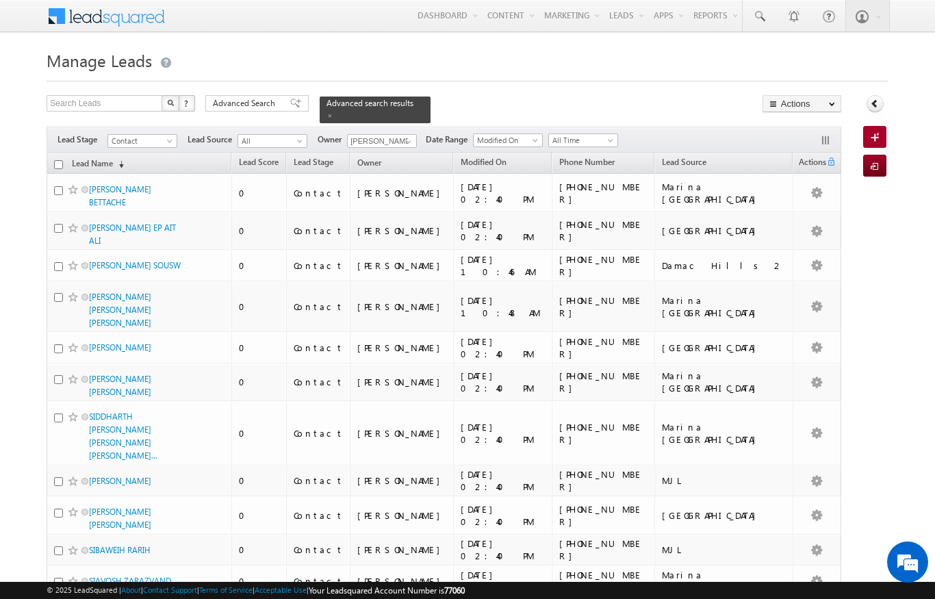
click at [60, 160] on input "checkbox" at bounding box center [58, 164] width 9 height 9
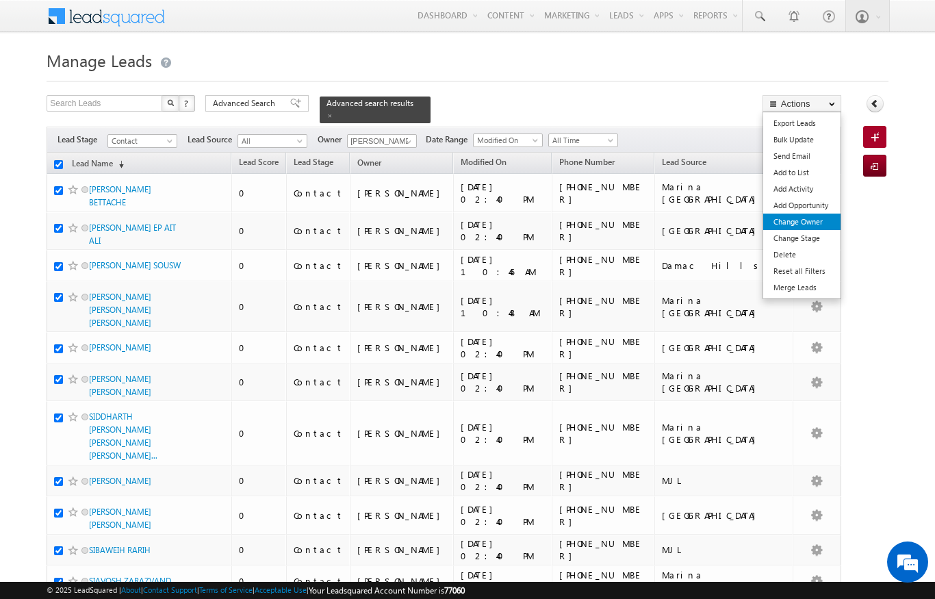
click at [811, 224] on link "Change Owner" at bounding box center [801, 222] width 77 height 16
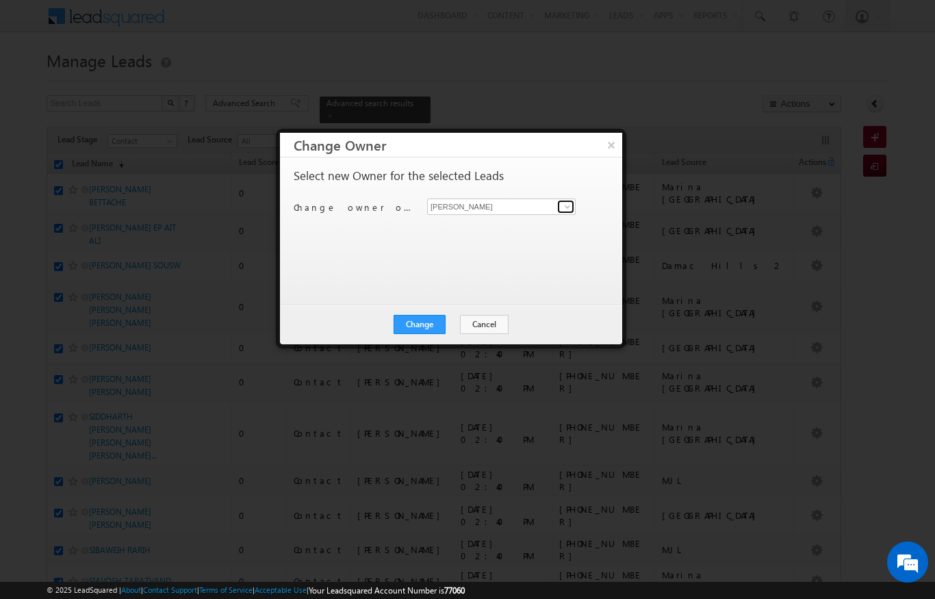
click at [568, 201] on span at bounding box center [567, 206] width 11 height 11
click at [507, 225] on link "[PERSON_NAME] [PERSON_NAME][EMAIL_ADDRESS][DOMAIN_NAME]" at bounding box center [501, 228] width 149 height 26
click at [425, 321] on button "Change" at bounding box center [420, 324] width 52 height 19
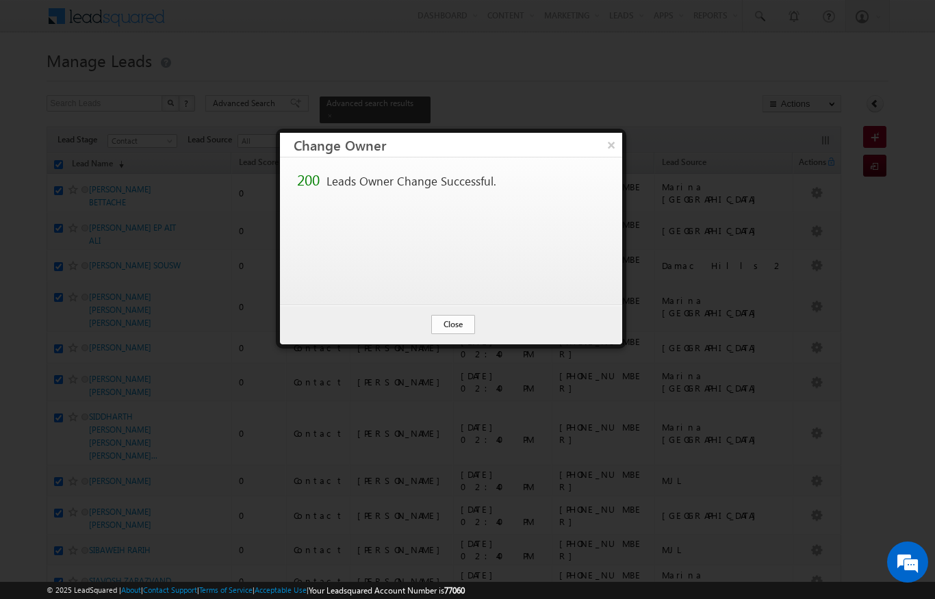
click at [452, 324] on button "Close" at bounding box center [453, 324] width 44 height 19
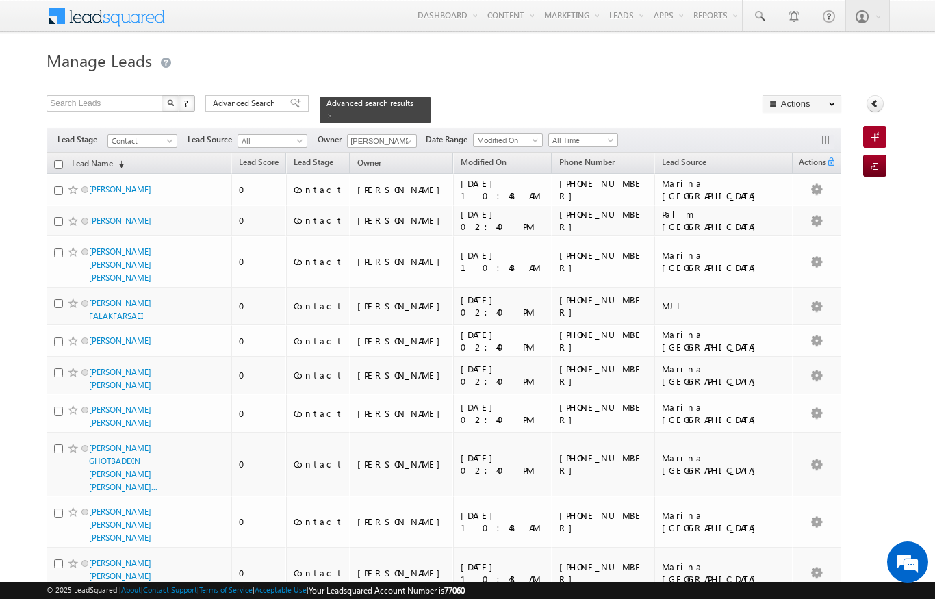
click at [55, 160] on input "checkbox" at bounding box center [58, 164] width 9 height 9
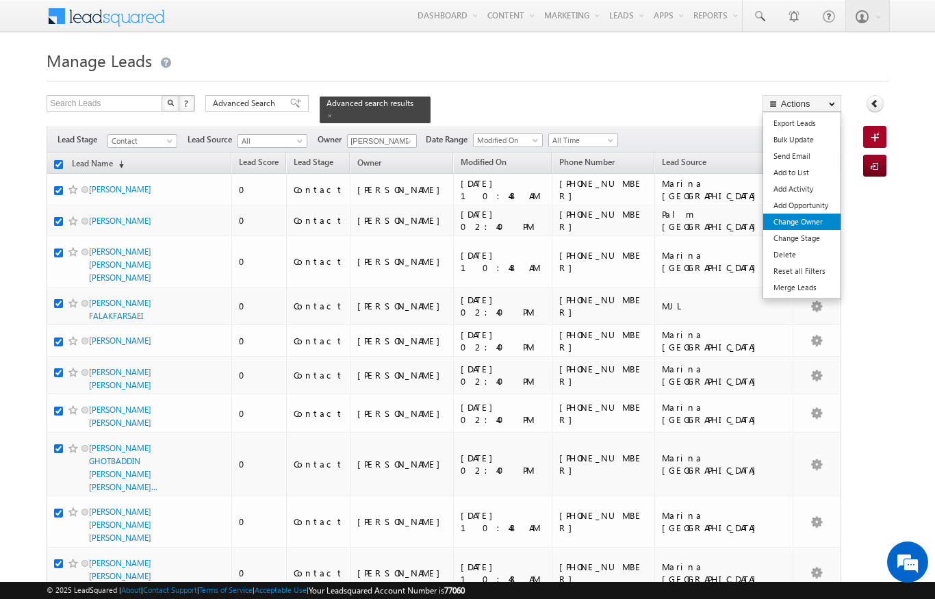
click at [817, 218] on link "Change Owner" at bounding box center [801, 222] width 77 height 16
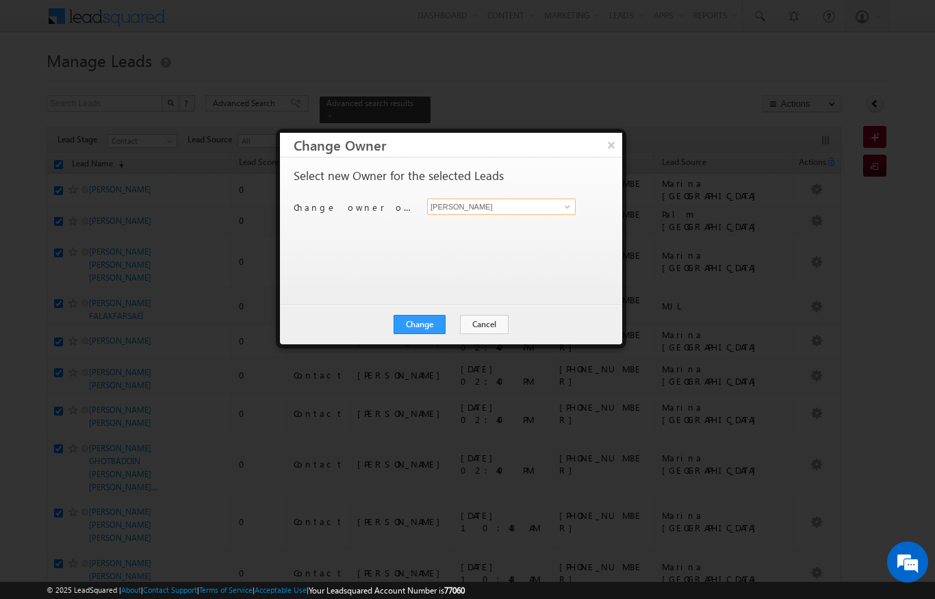
click at [537, 203] on input "[PERSON_NAME]" at bounding box center [501, 207] width 149 height 16
click at [495, 228] on span "[PERSON_NAME][EMAIL_ADDRESS][PERSON_NAME][DOMAIN_NAME]" at bounding box center [494, 233] width 123 height 10
click at [424, 332] on button "Change" at bounding box center [420, 324] width 52 height 19
click at [461, 323] on button "Close" at bounding box center [453, 324] width 44 height 19
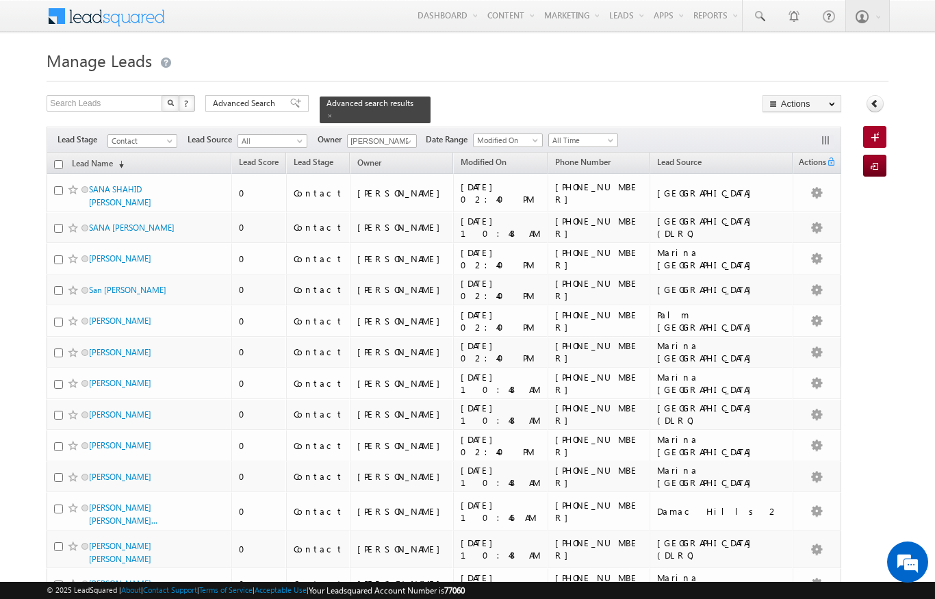
click at [58, 160] on input "checkbox" at bounding box center [58, 164] width 9 height 9
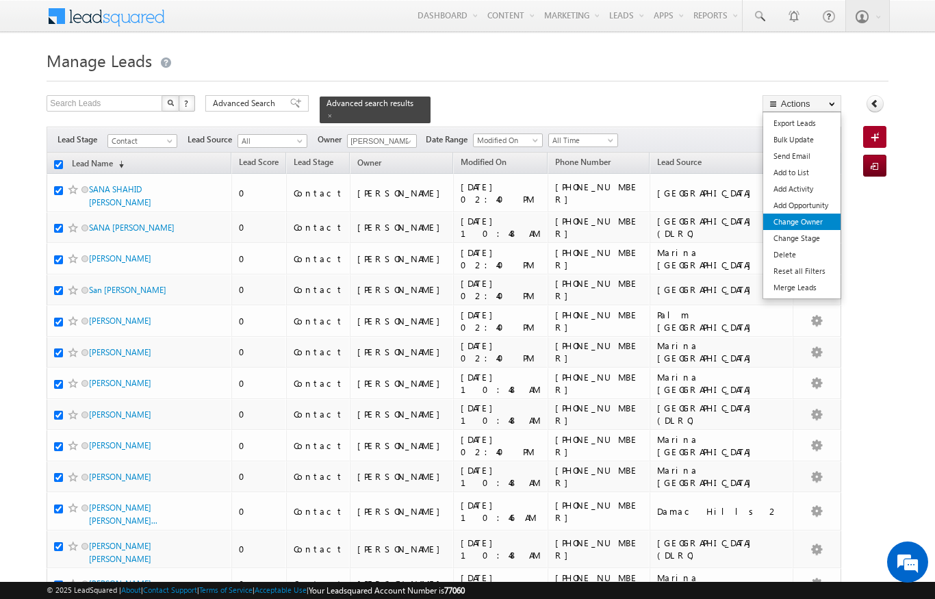
click at [815, 218] on link "Change Owner" at bounding box center [801, 222] width 77 height 16
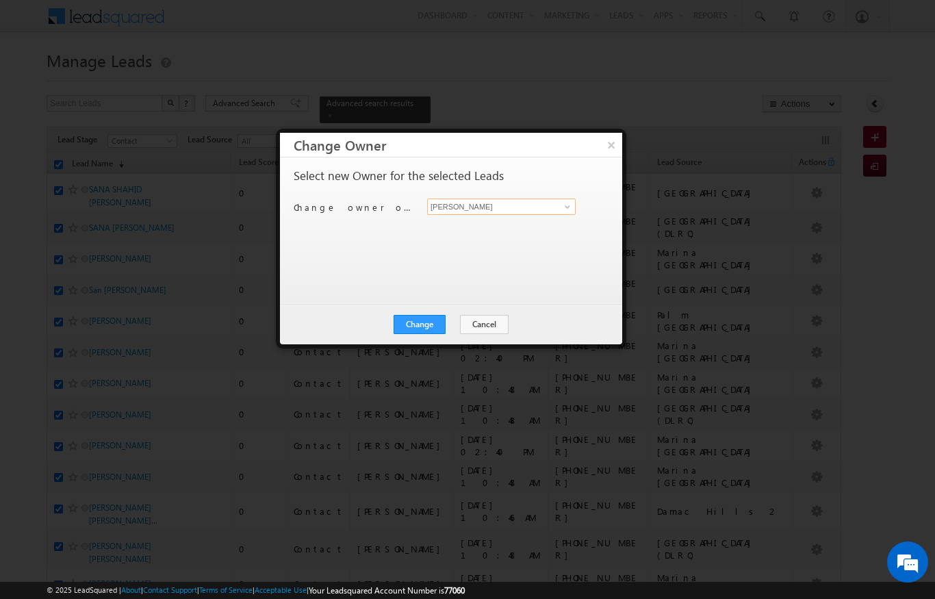
click at [550, 205] on input "[PERSON_NAME]" at bounding box center [501, 207] width 149 height 16
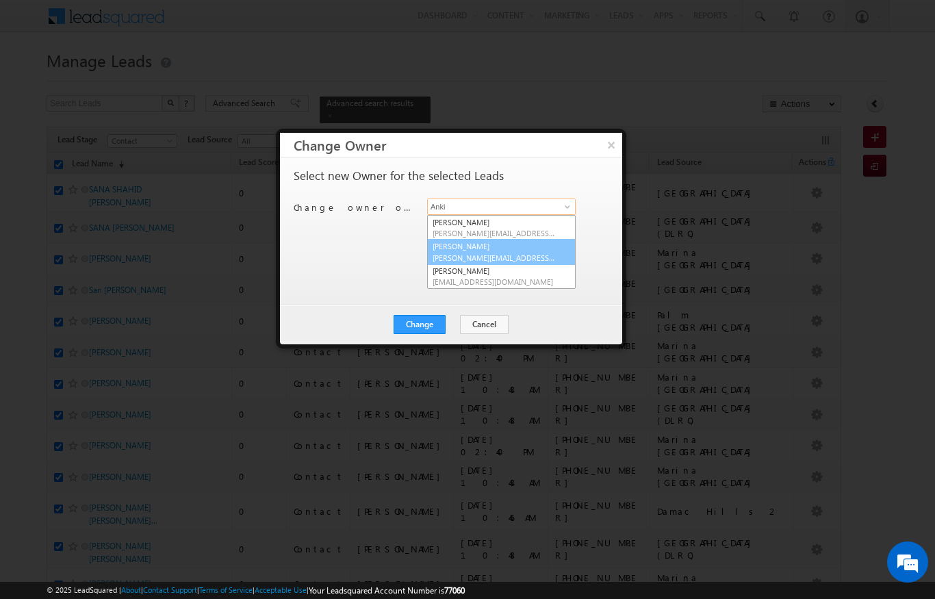
click at [510, 248] on link "[PERSON_NAME] [PERSON_NAME][EMAIL_ADDRESS][PERSON_NAME][DOMAIN_NAME]" at bounding box center [501, 252] width 149 height 26
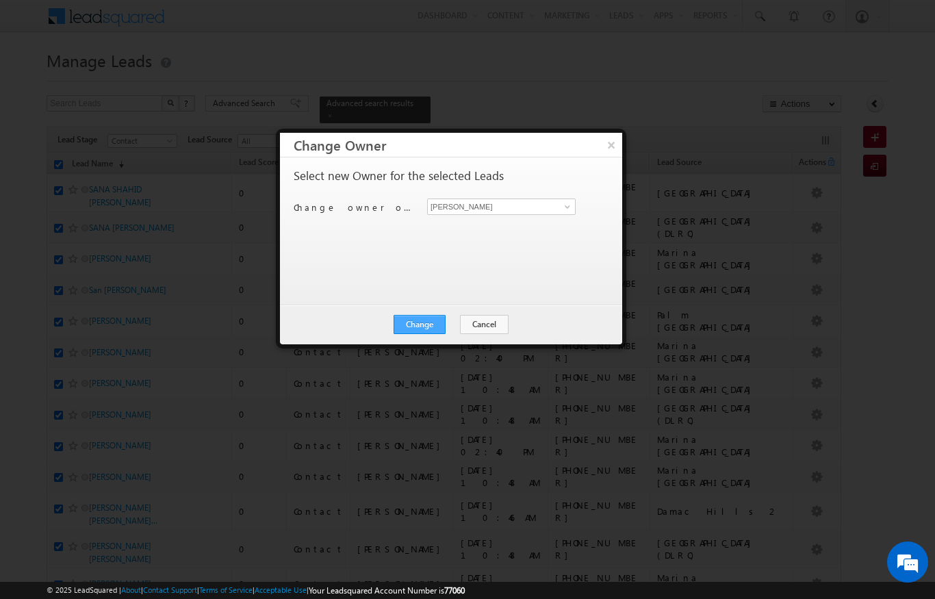
click at [437, 329] on button "Change" at bounding box center [420, 324] width 52 height 19
click at [465, 327] on button "Close" at bounding box center [453, 324] width 44 height 19
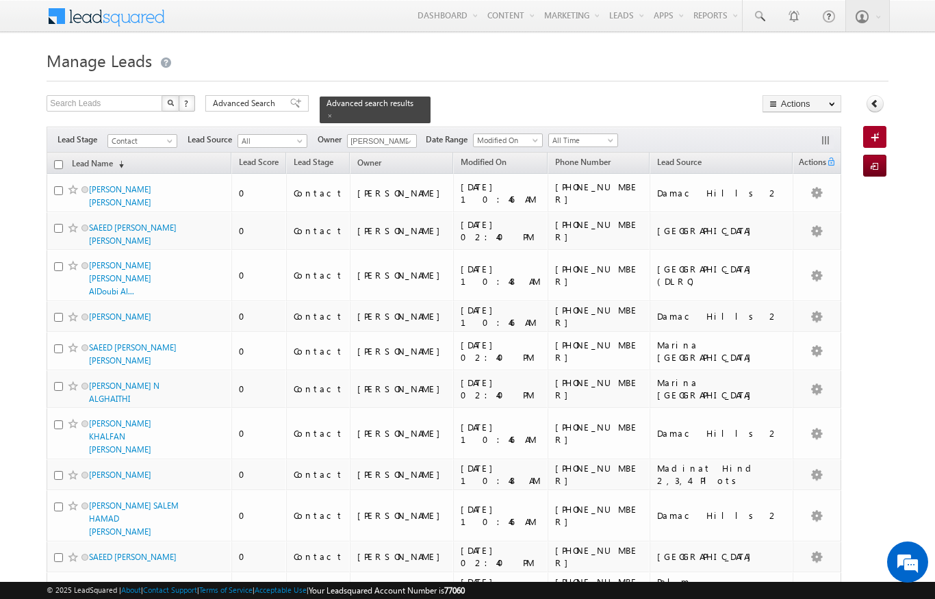
click at [57, 161] on input "checkbox" at bounding box center [58, 164] width 9 height 9
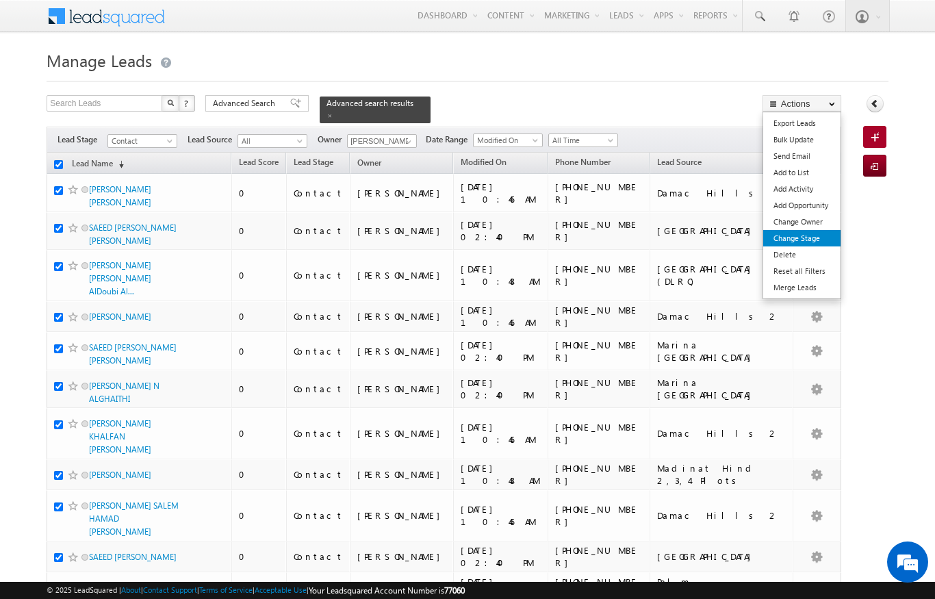
click at [820, 234] on link "Change Stage" at bounding box center [801, 238] width 77 height 16
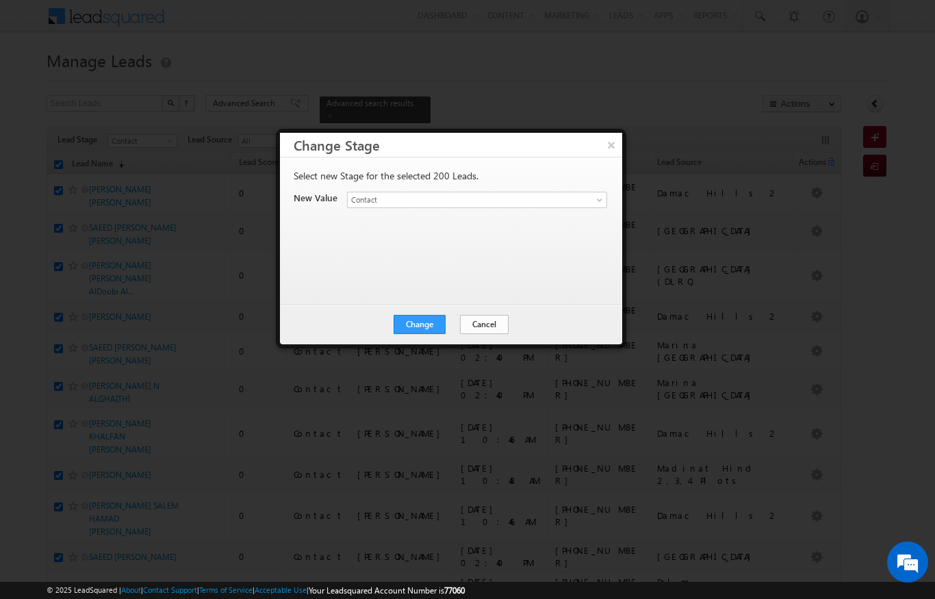
click at [492, 318] on button "Cancel" at bounding box center [484, 324] width 49 height 19
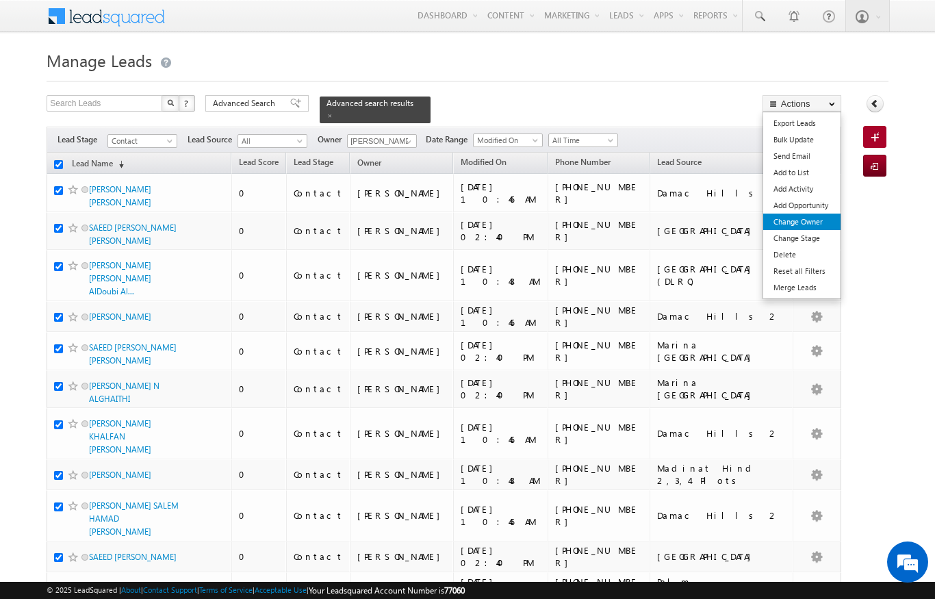
click at [810, 227] on link "Change Owner" at bounding box center [801, 222] width 77 height 16
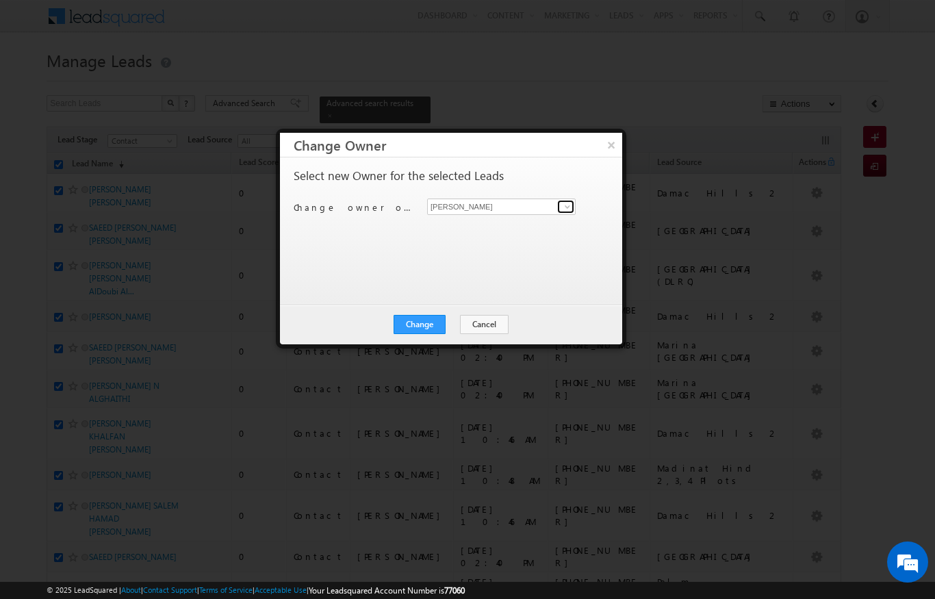
click at [560, 200] on link at bounding box center [565, 207] width 17 height 14
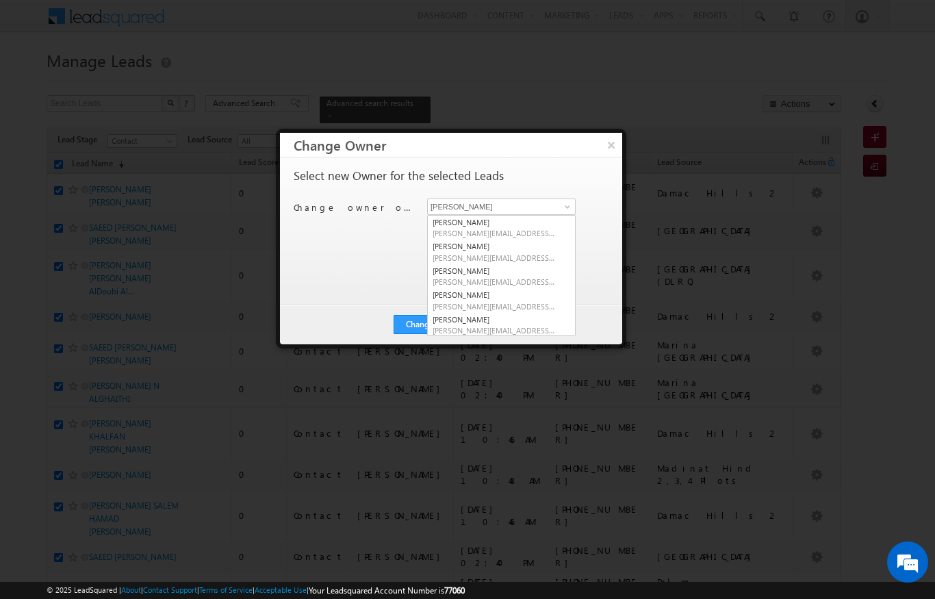
click at [547, 182] on div "Select new Owner for the selected Leads" at bounding box center [450, 179] width 312 height 18
click at [570, 193] on div "Select new Owner for the selected Leads Change owner of 200 leads to [PERSON_NA…" at bounding box center [450, 225] width 312 height 110
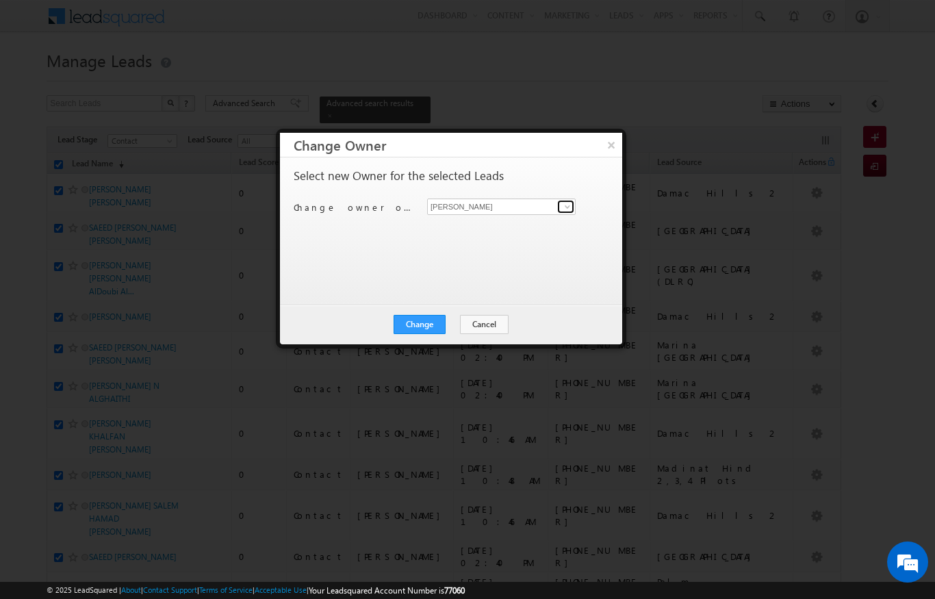
click at [558, 205] on link at bounding box center [565, 207] width 17 height 14
click at [511, 228] on span "[PERSON_NAME][EMAIL_ADDRESS][DOMAIN_NAME]" at bounding box center [494, 233] width 123 height 10
click at [437, 325] on button "Change" at bounding box center [420, 324] width 52 height 19
click at [453, 341] on div "Change Cancel Close" at bounding box center [451, 325] width 342 height 40
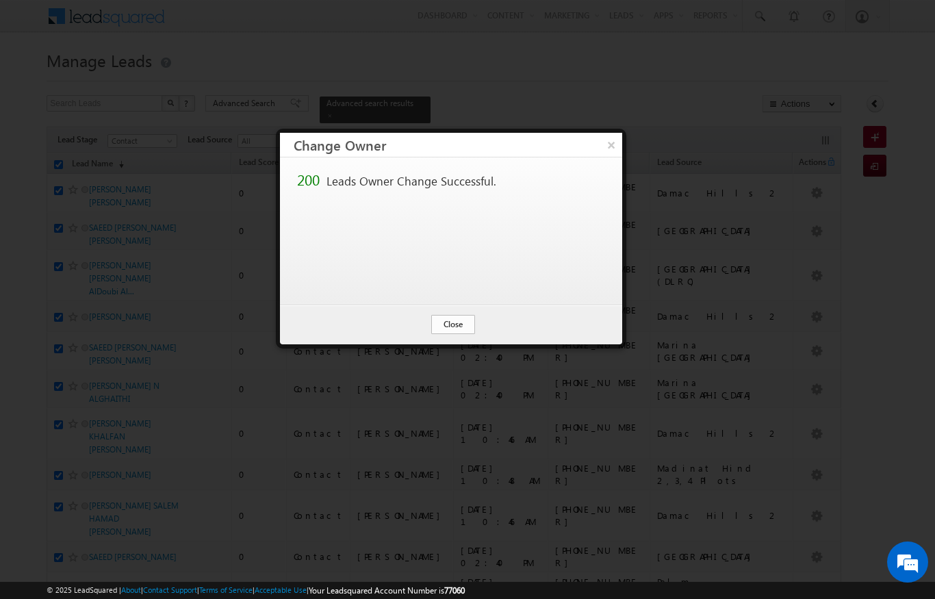
click at [446, 323] on button "Close" at bounding box center [453, 324] width 44 height 19
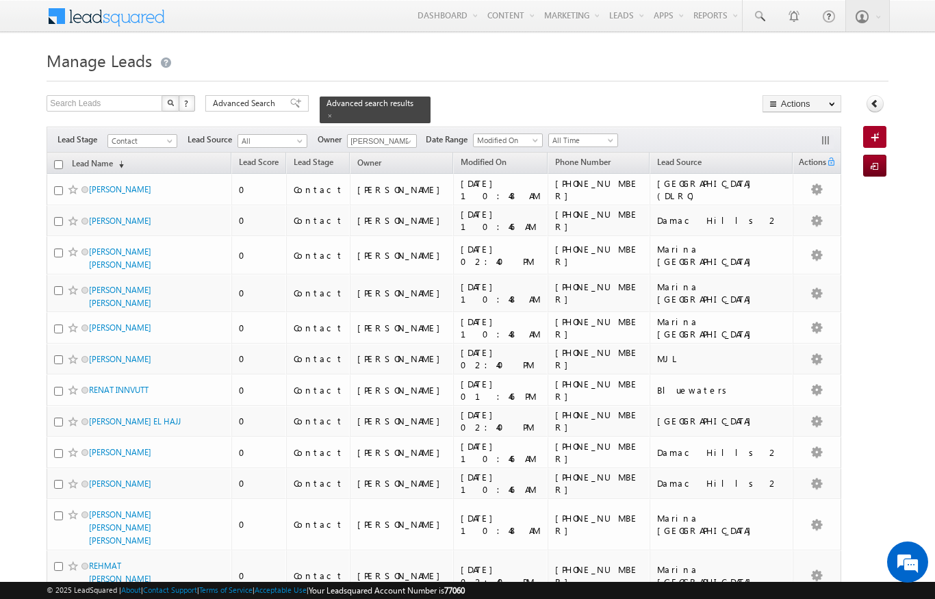
click at [532, 584] on div "© 2025 LeadSquared | About | Contact Support | Terms of Service | Acceptable Us…" at bounding box center [467, 590] width 841 height 13
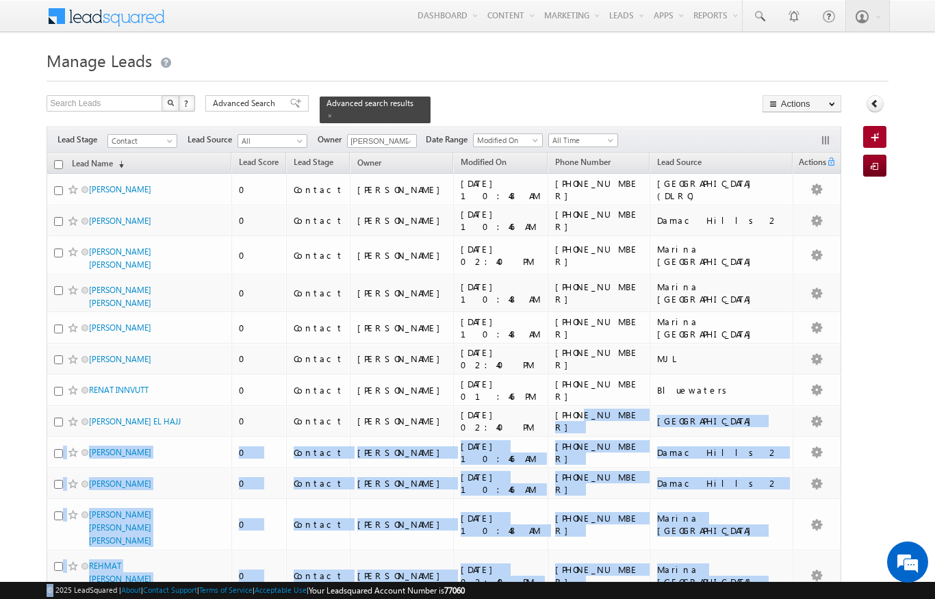
click at [725, 47] on h1 "Manage Leads" at bounding box center [467, 59] width 841 height 27
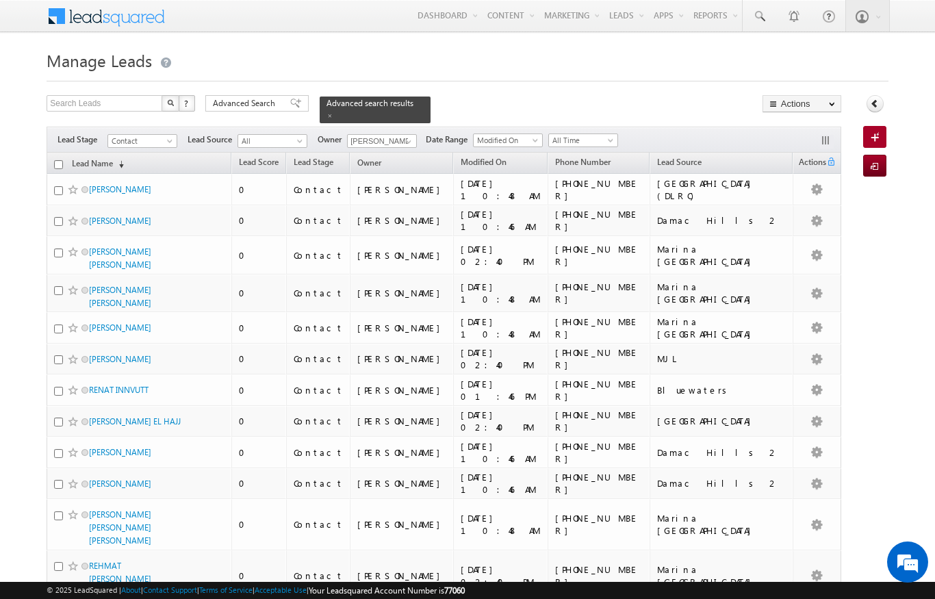
click at [56, 153] on th "Lead Name (sorted descending)" at bounding box center [139, 163] width 185 height 21
click at [58, 160] on input "checkbox" at bounding box center [58, 164] width 9 height 9
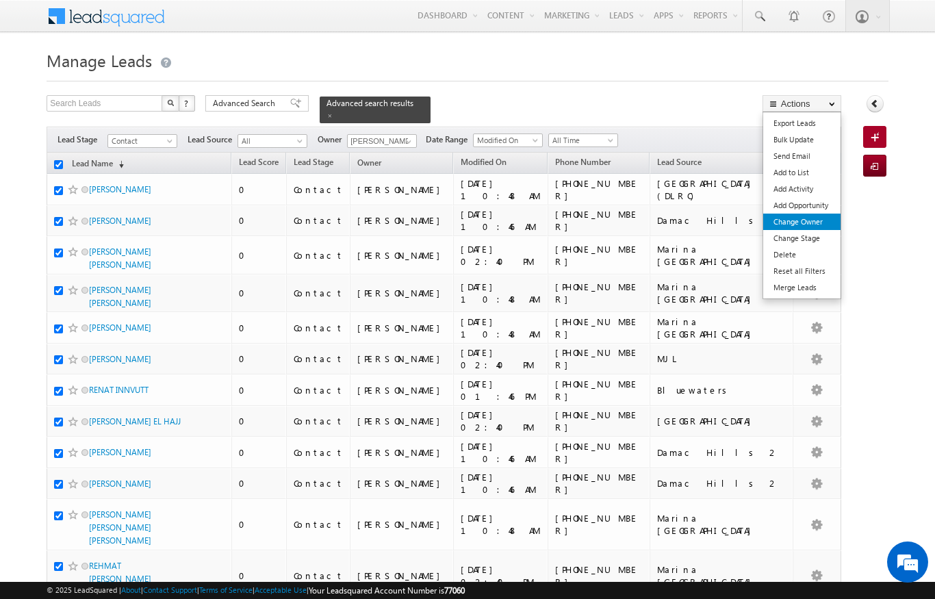
click at [804, 216] on link "Change Owner" at bounding box center [801, 222] width 77 height 16
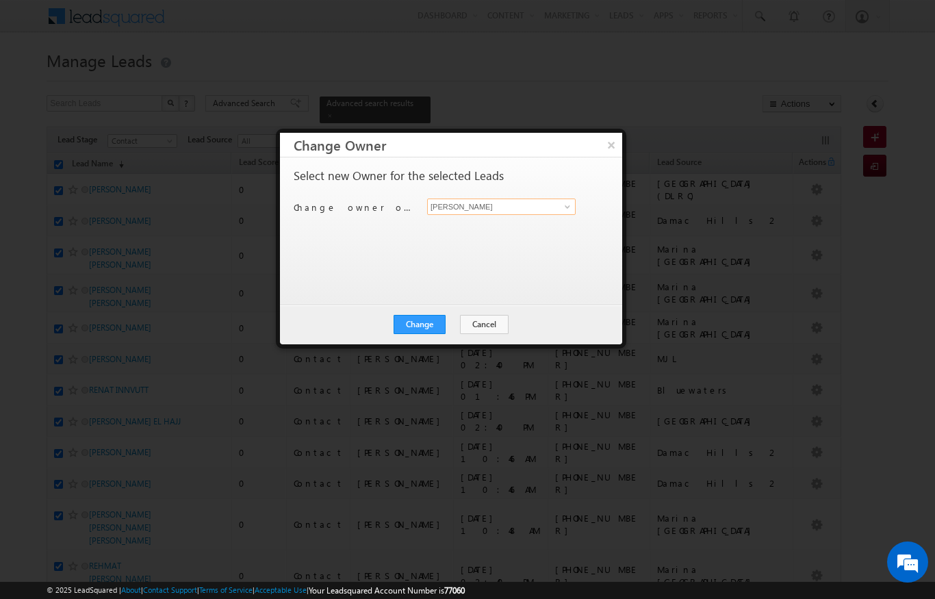
click at [550, 202] on input "[PERSON_NAME]" at bounding box center [501, 207] width 149 height 16
click at [444, 225] on link "[PERSON_NAME] [PERSON_NAME][EMAIL_ADDRESS][DOMAIN_NAME]" at bounding box center [501, 228] width 149 height 26
click at [414, 329] on button "Change" at bounding box center [420, 324] width 52 height 19
click at [464, 331] on button "Close" at bounding box center [453, 324] width 44 height 19
